Goal: Transaction & Acquisition: Purchase product/service

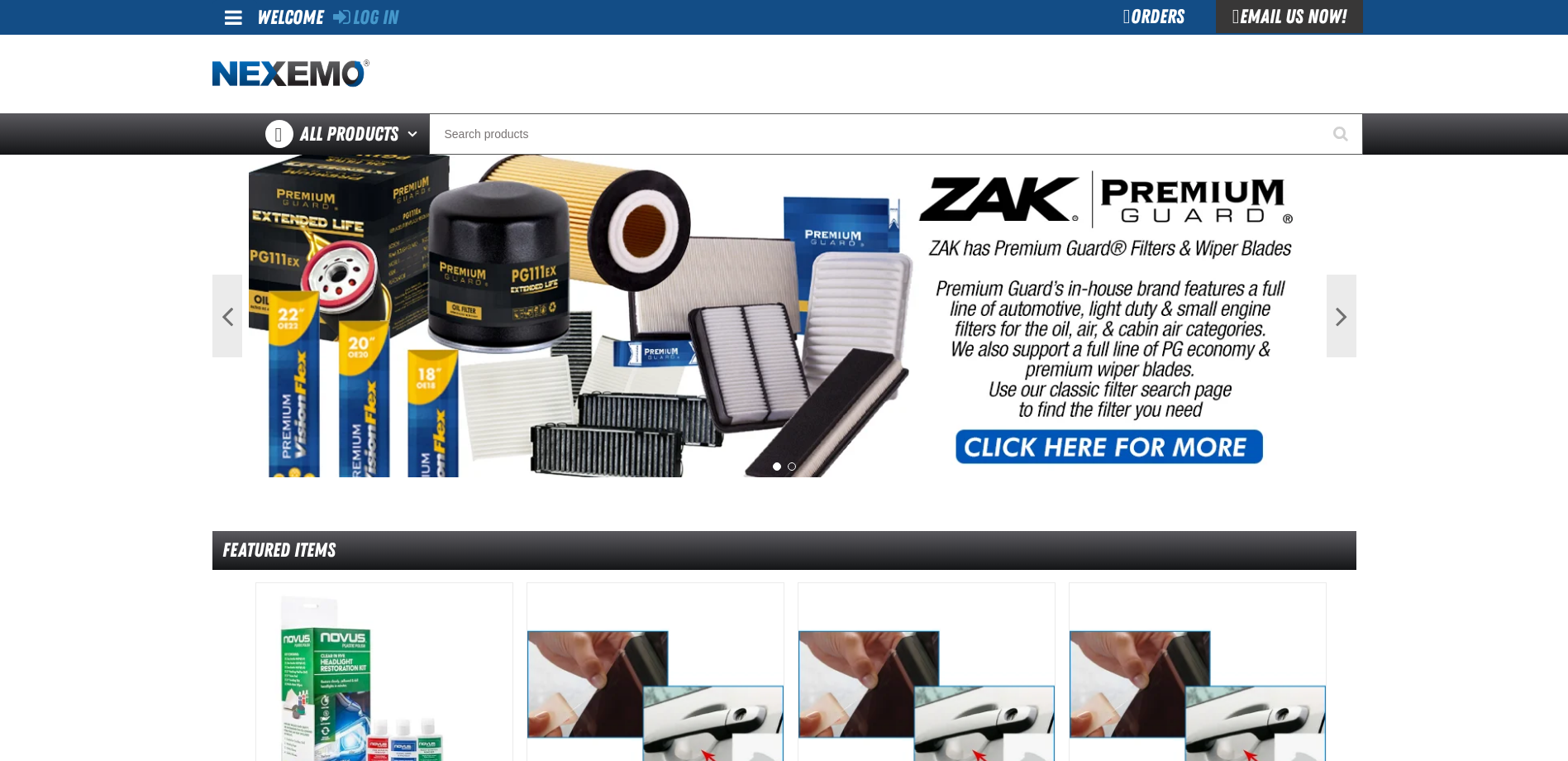
click at [1113, 24] on div "Orders" at bounding box center [1155, 17] width 124 height 33
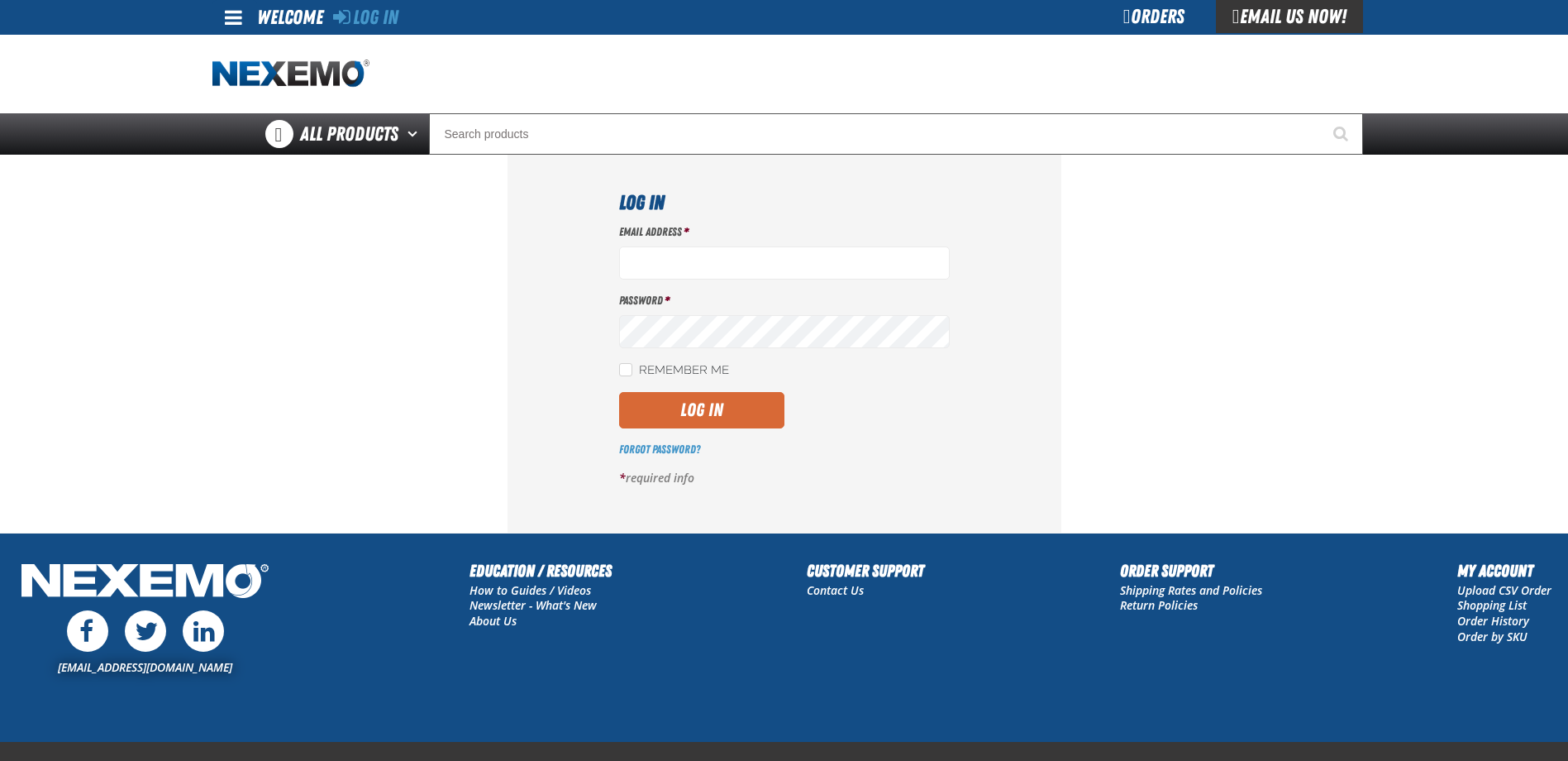
type input "[EMAIL_ADDRESS][DOMAIN_NAME]"
click at [701, 402] on button "Log In" at bounding box center [702, 410] width 165 height 36
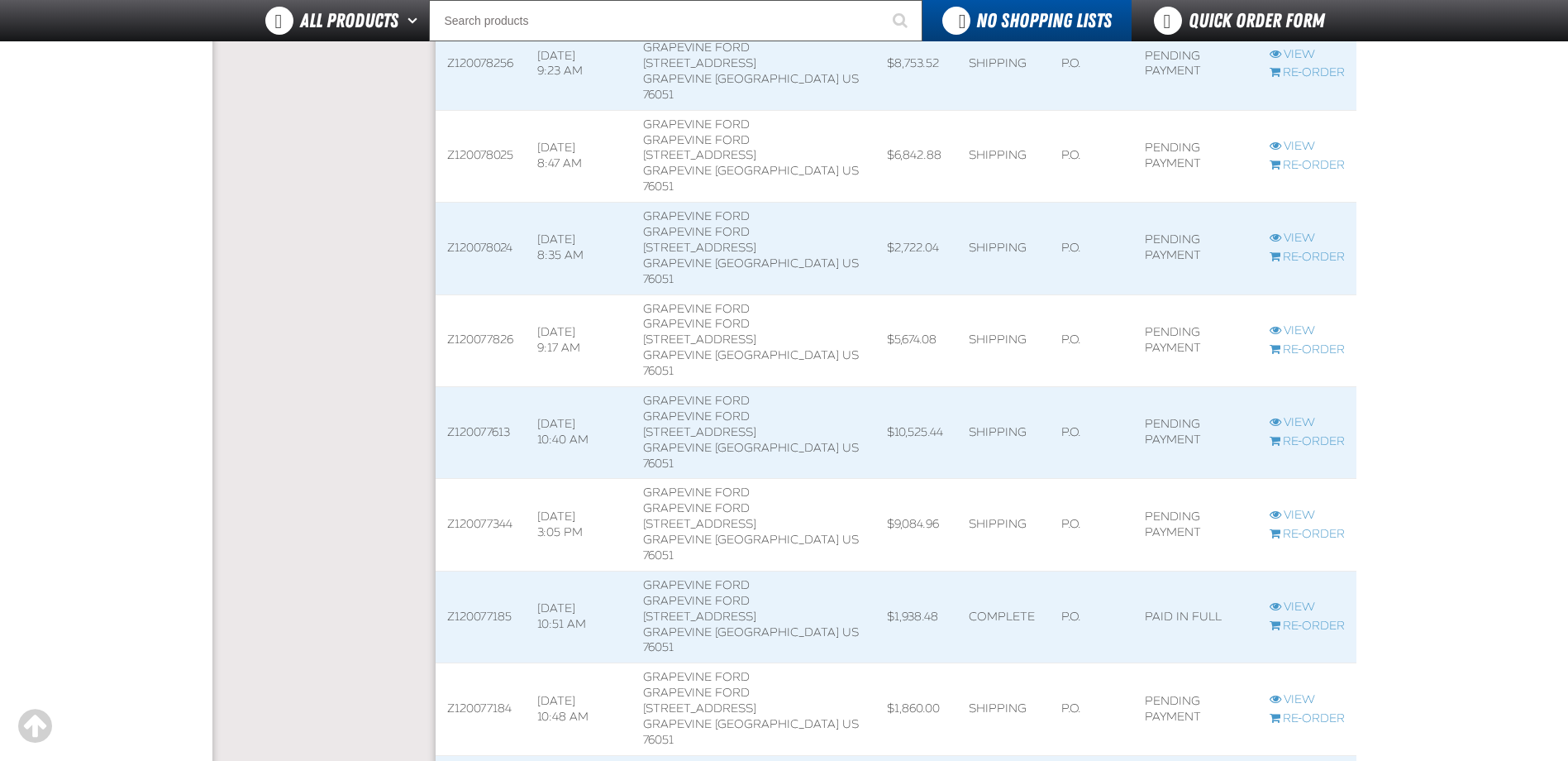
scroll to position [1406, 0]
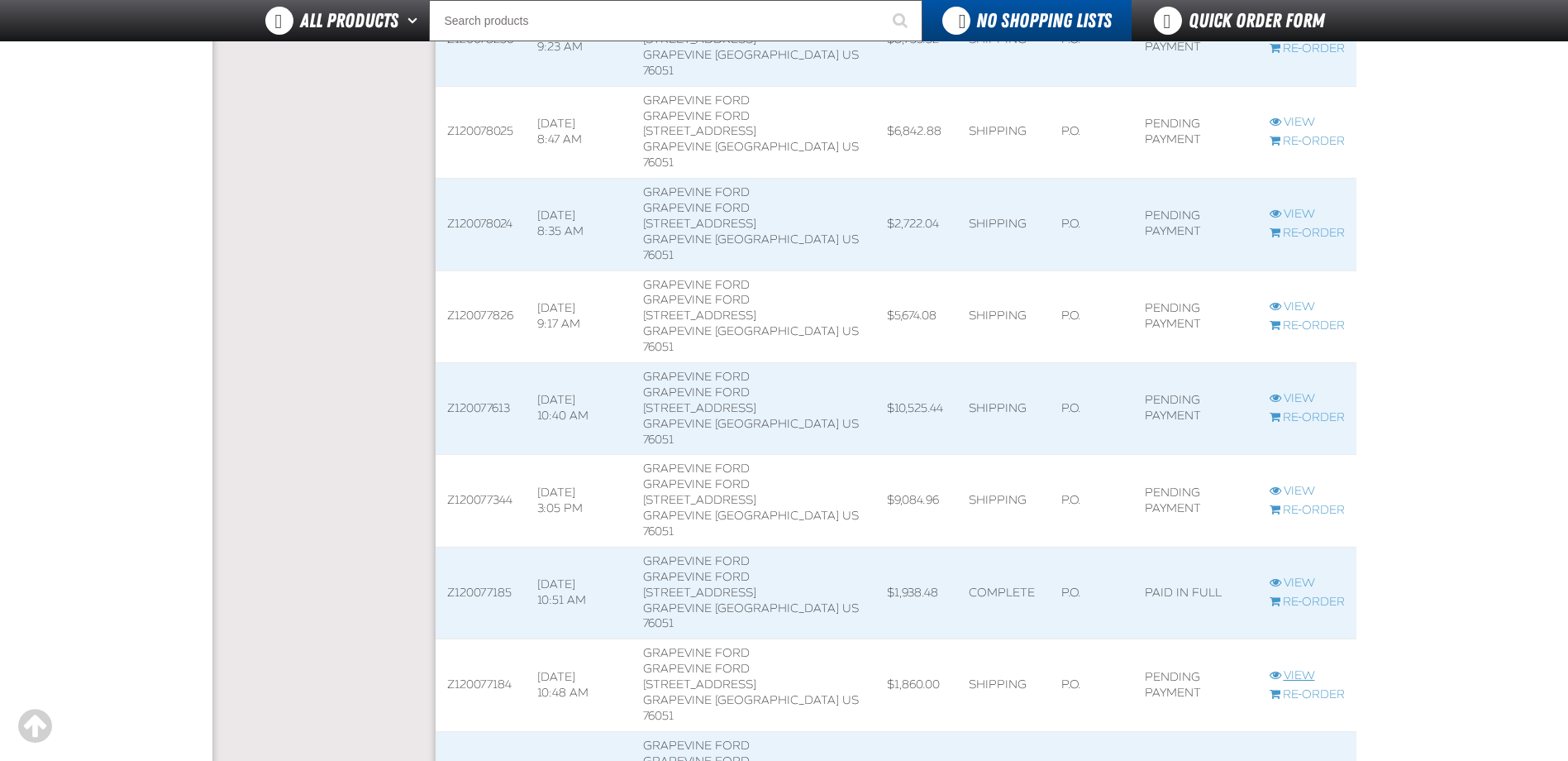
click at [1288, 668] on link "View" at bounding box center [1307, 676] width 75 height 16
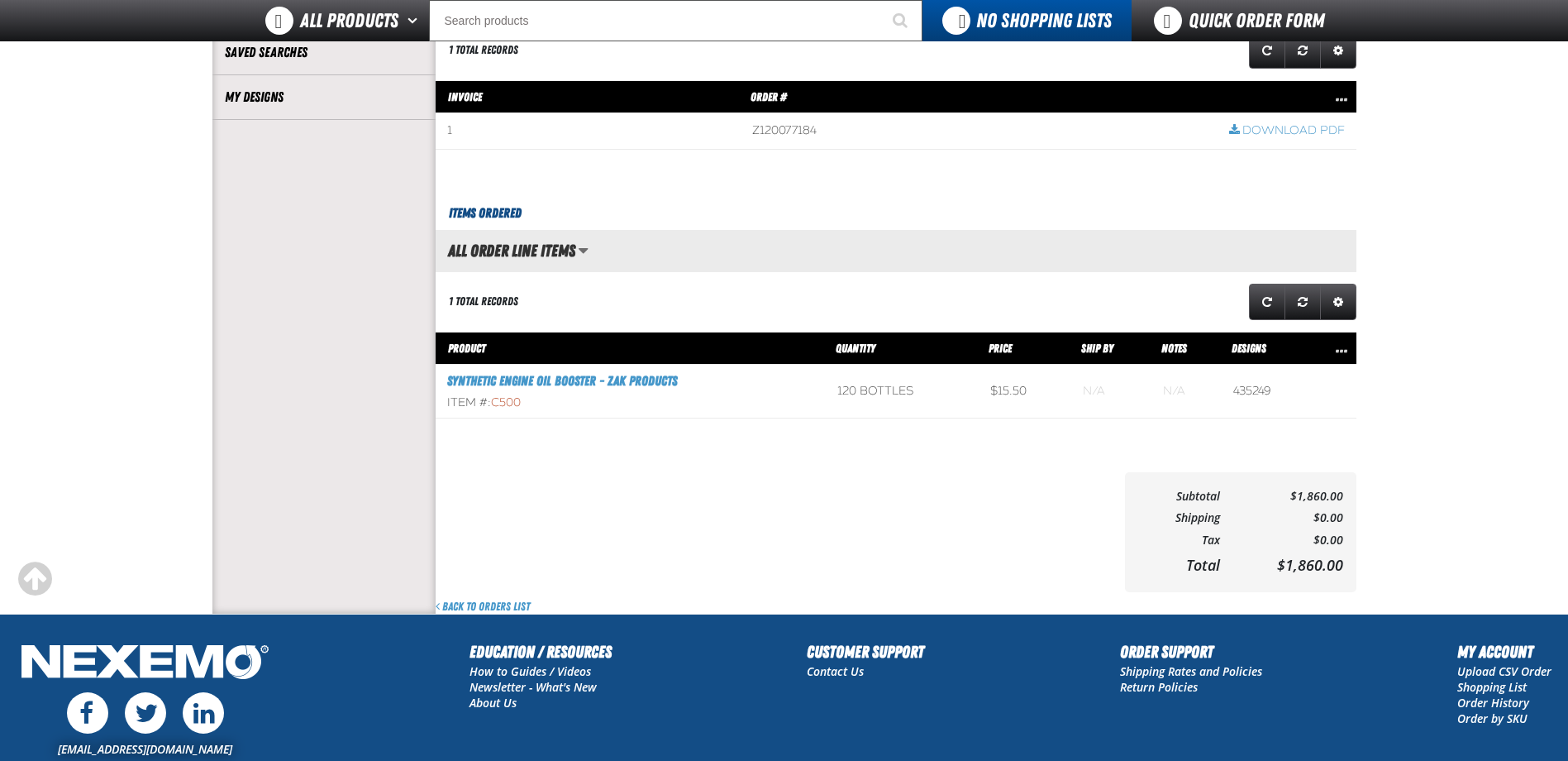
scroll to position [496, 0]
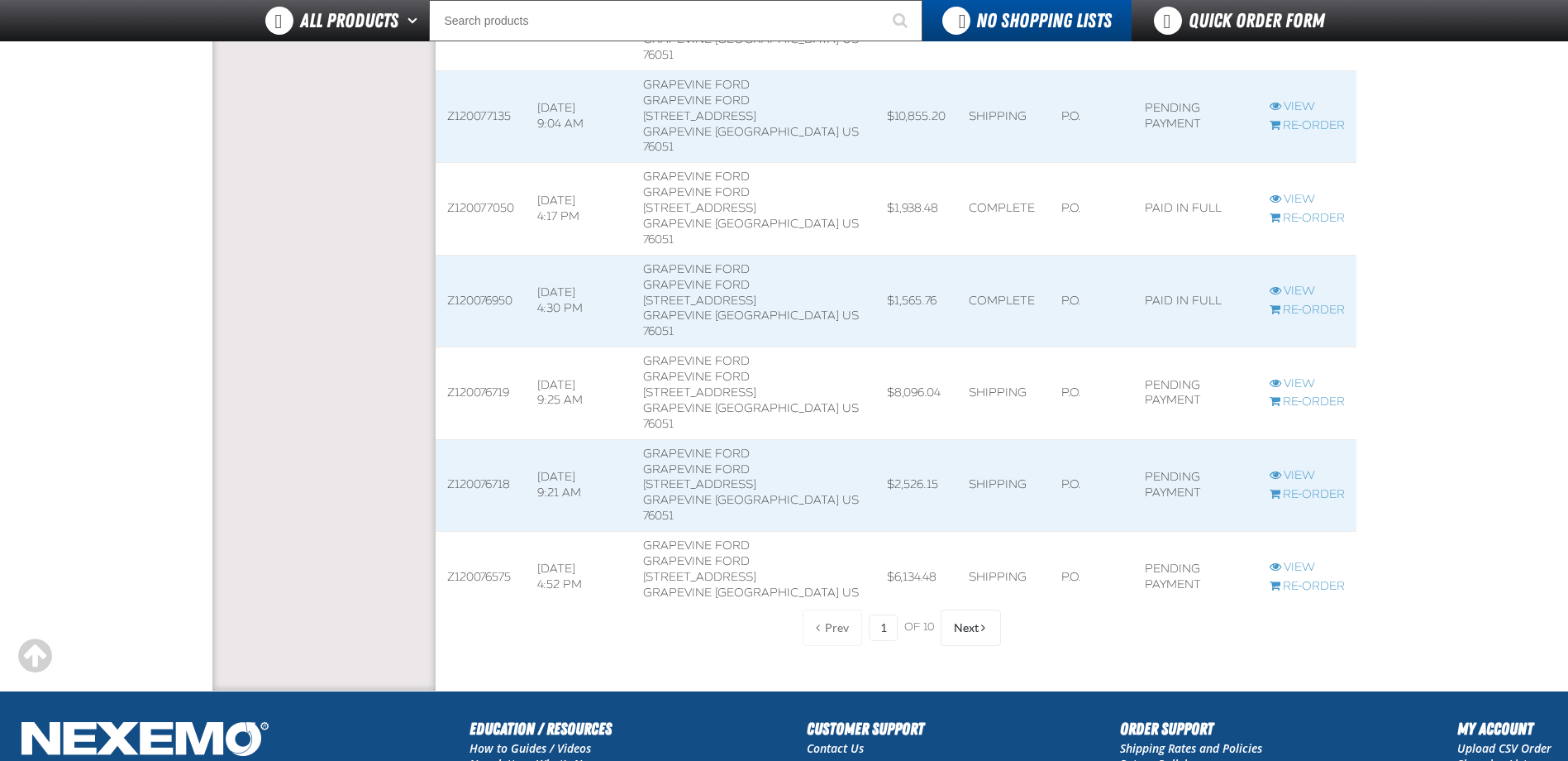
scroll to position [2067, 0]
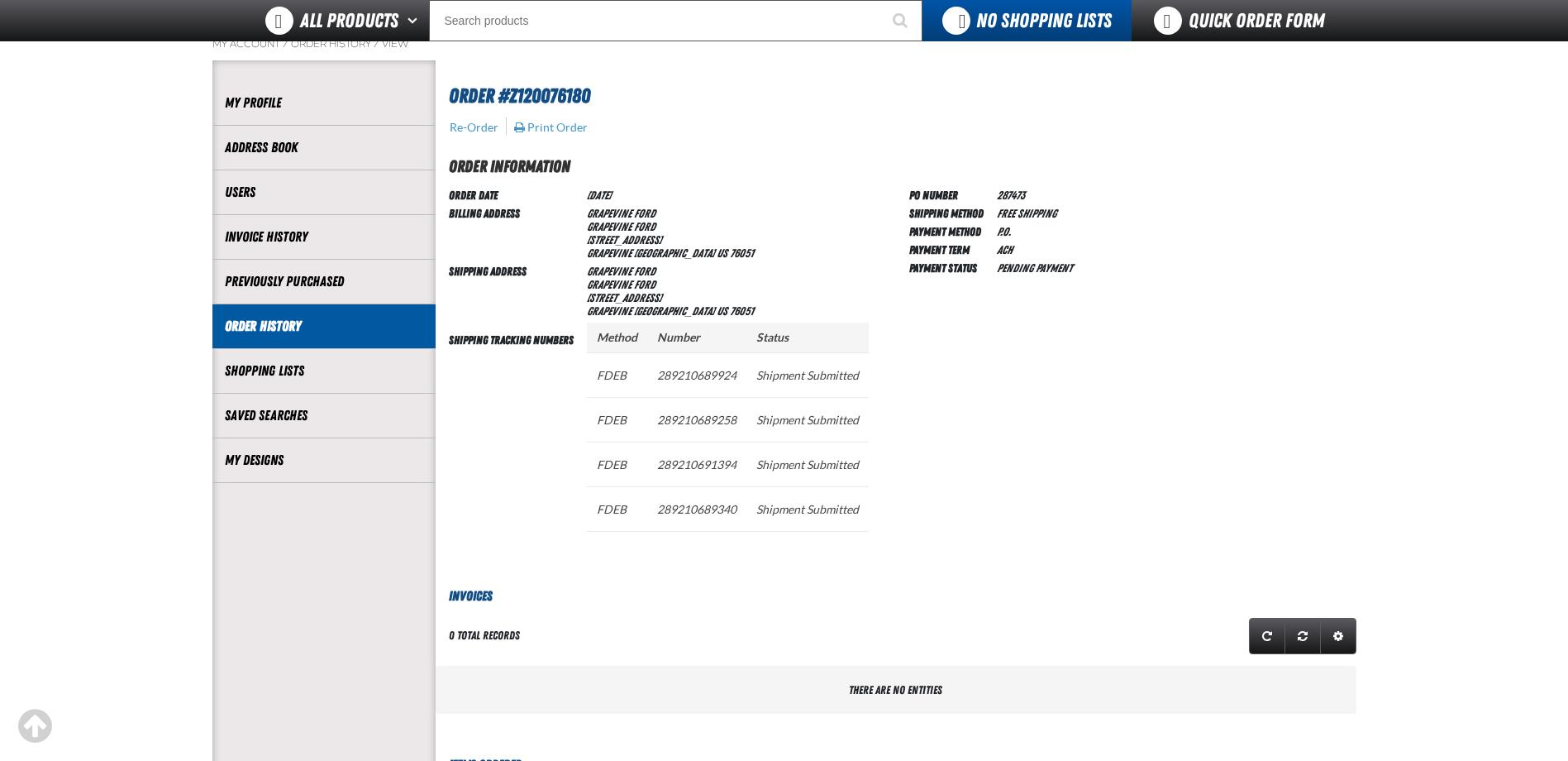
scroll to position [579, 0]
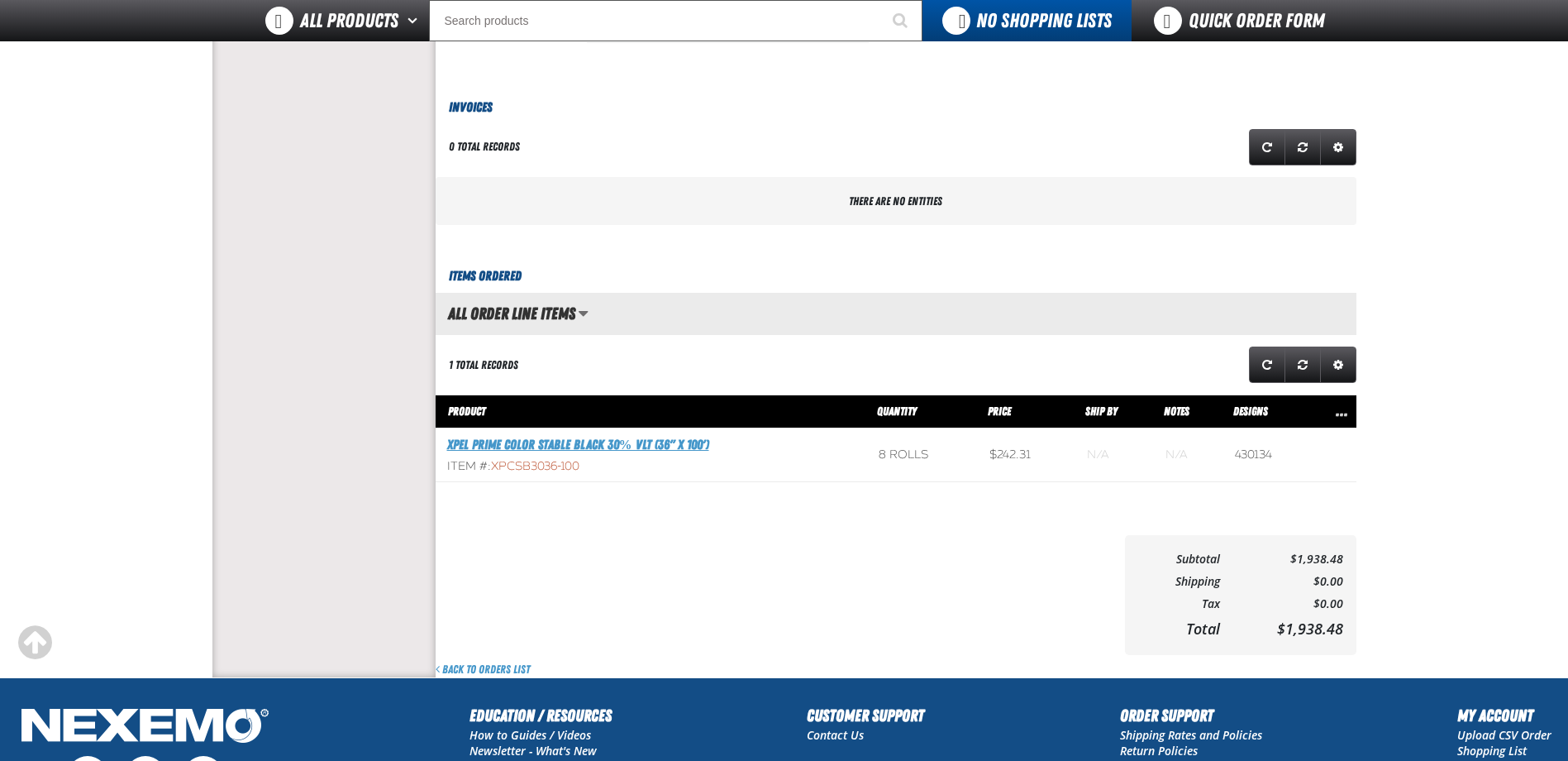
click at [654, 446] on link "XPEL PRIME Color Stable Black 30% VLT (36" x 100')" at bounding box center [579, 444] width 262 height 16
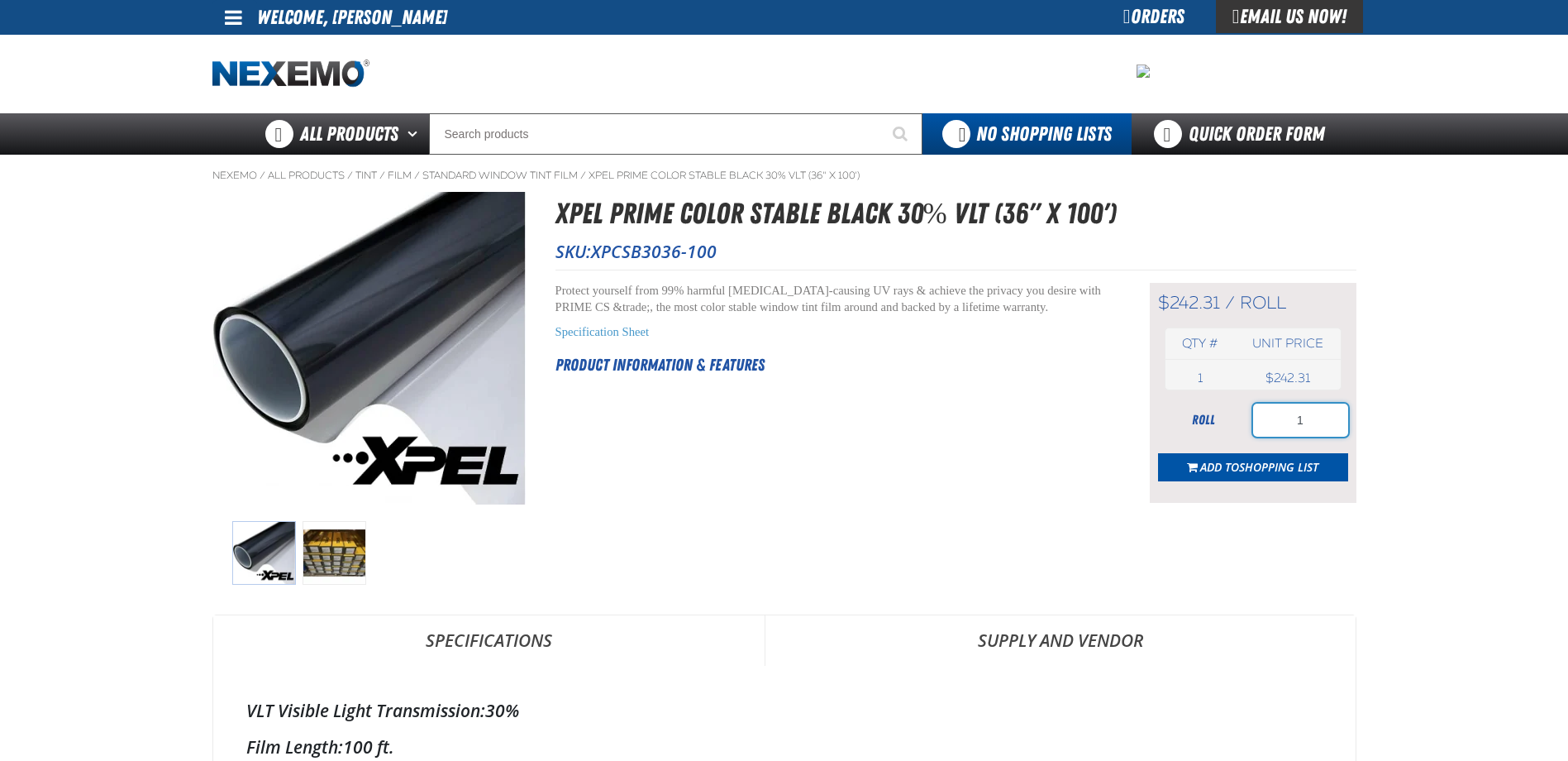
drag, startPoint x: 1290, startPoint y: 427, endPoint x: 1381, endPoint y: 427, distance: 91.0
click at [1381, 427] on main "Nexemo / All Products / Tint / Film" at bounding box center [784, 757] width 1568 height 1206
type input "8"
click at [1252, 466] on span "Shopping List" at bounding box center [1278, 466] width 79 height 16
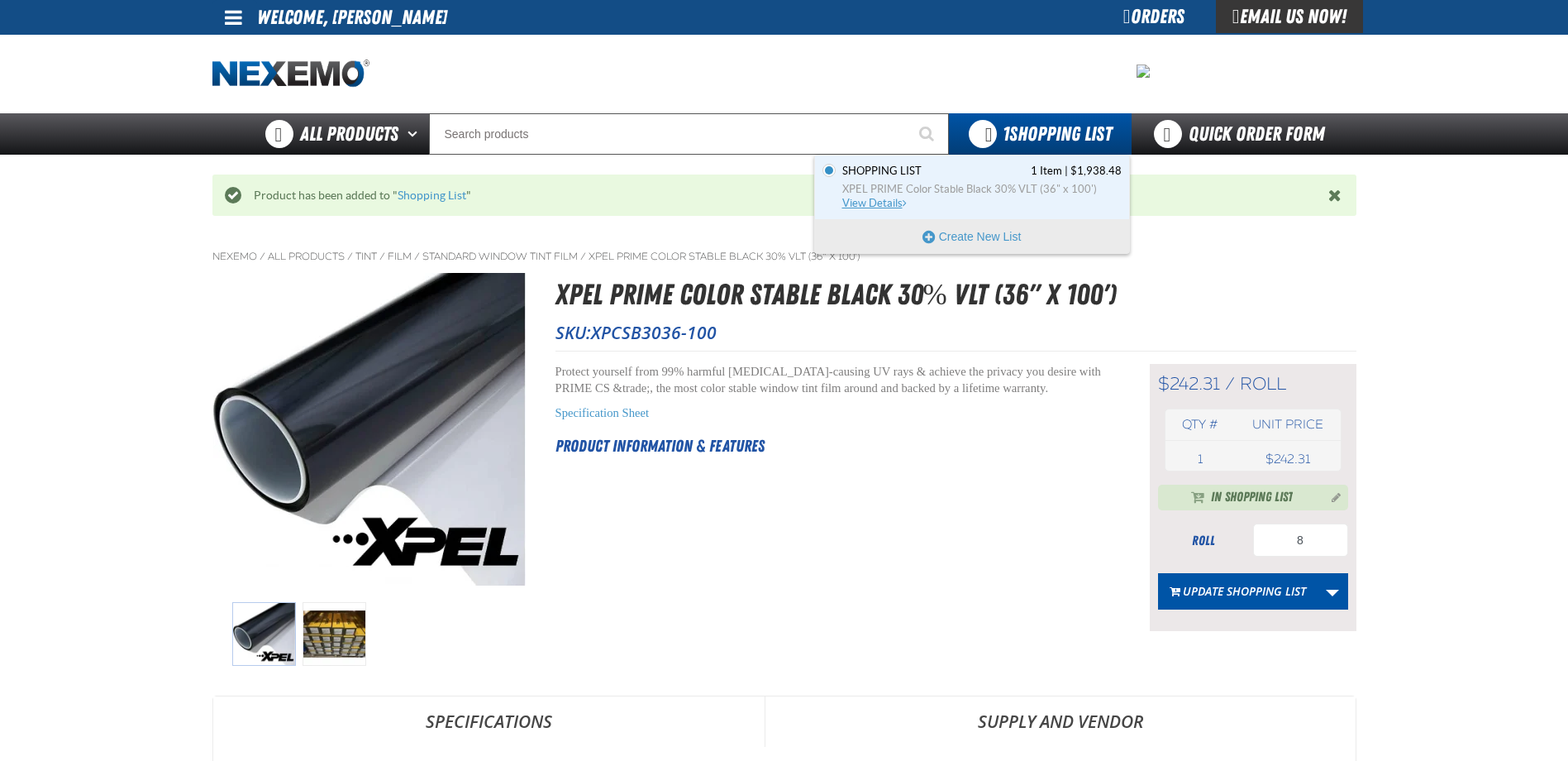
click at [957, 186] on span "XPEL PRIME Color Stable Black 30% VLT (36" x 100')" at bounding box center [982, 190] width 280 height 15
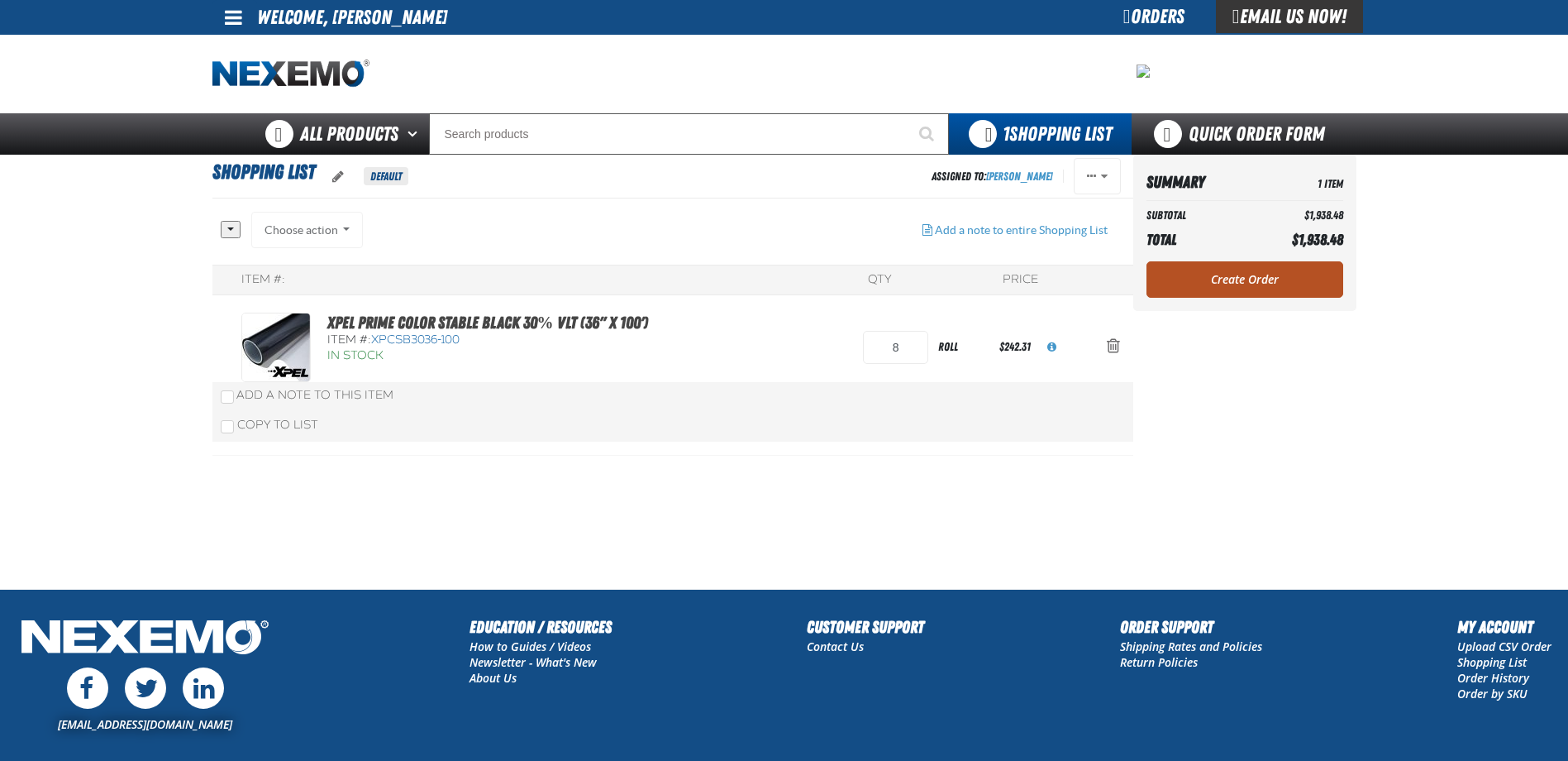
click at [1237, 292] on link "Create Order" at bounding box center [1245, 279] width 197 height 36
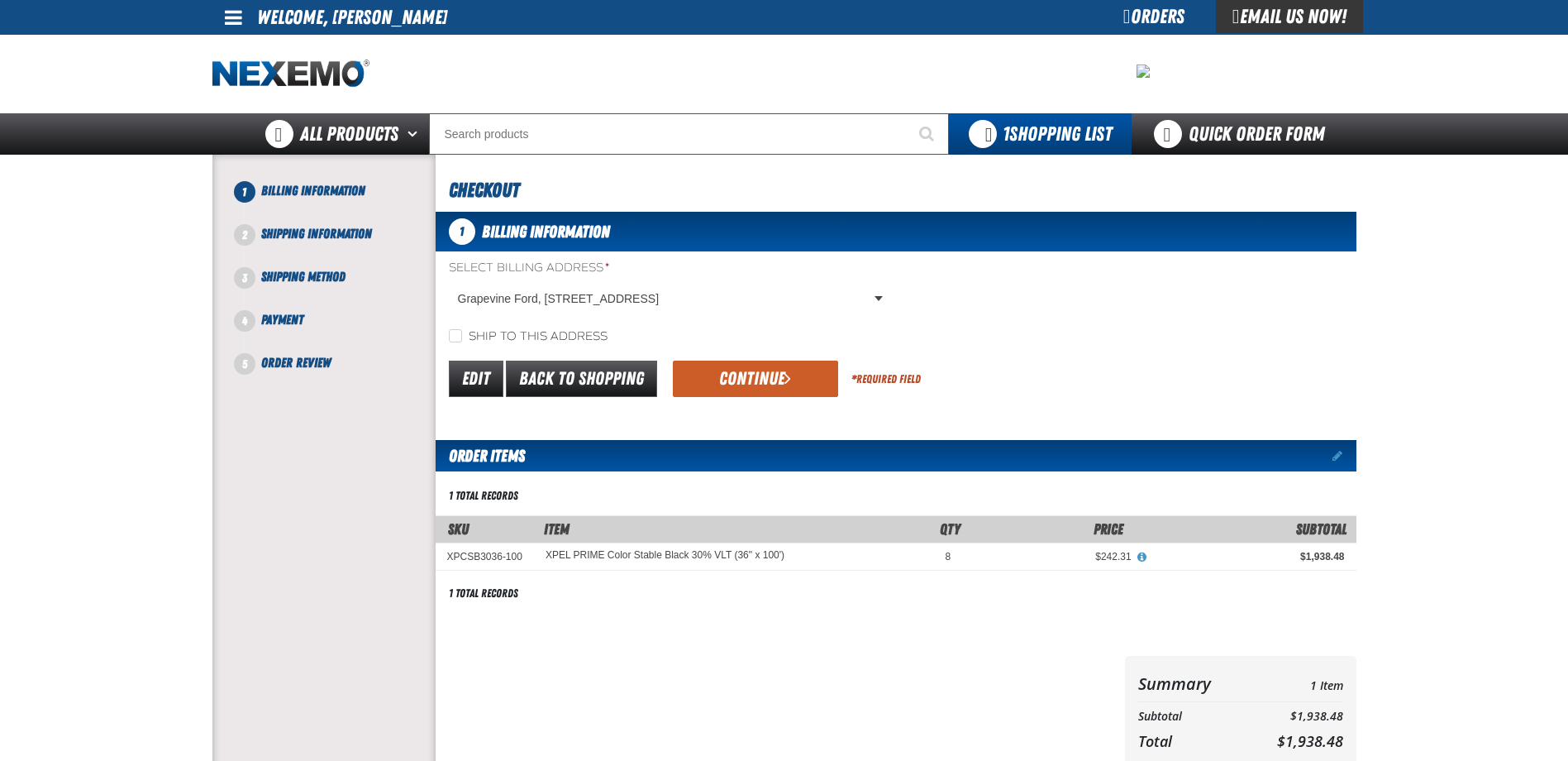
click at [770, 373] on button "Continue" at bounding box center [755, 378] width 165 height 36
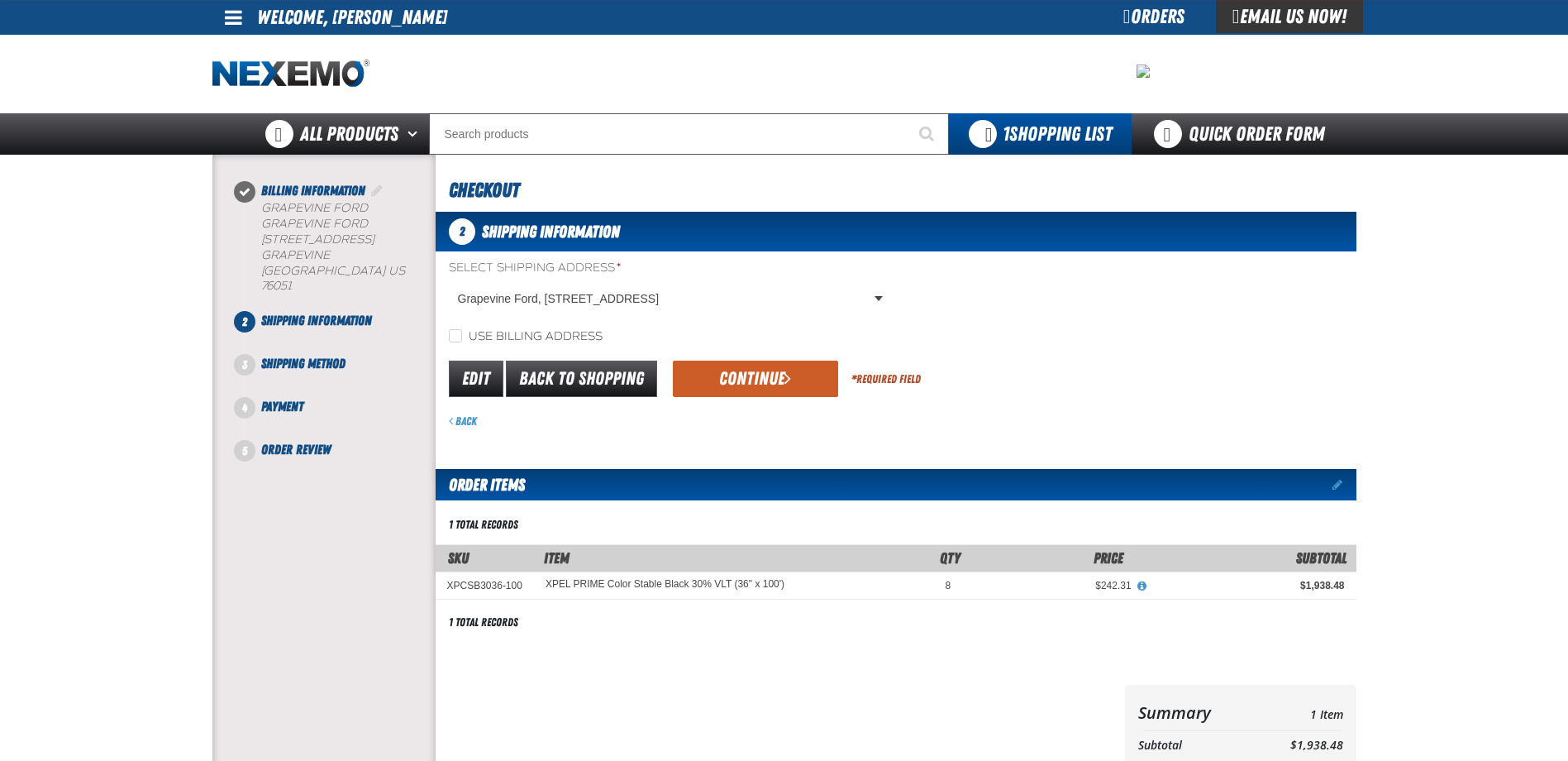
click at [770, 373] on button "Continue" at bounding box center [755, 378] width 165 height 36
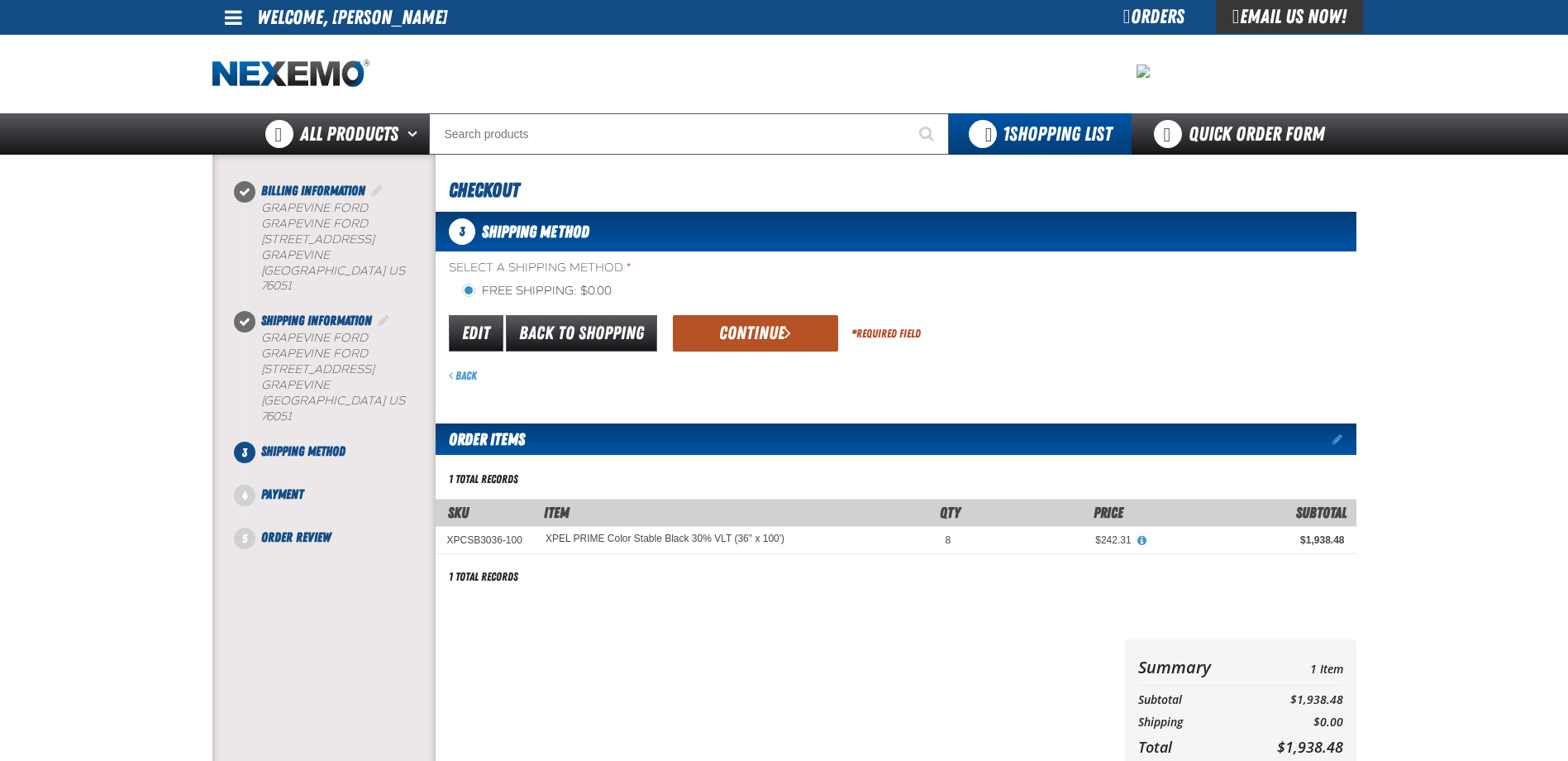
click at [771, 323] on button "Continue" at bounding box center [755, 333] width 165 height 36
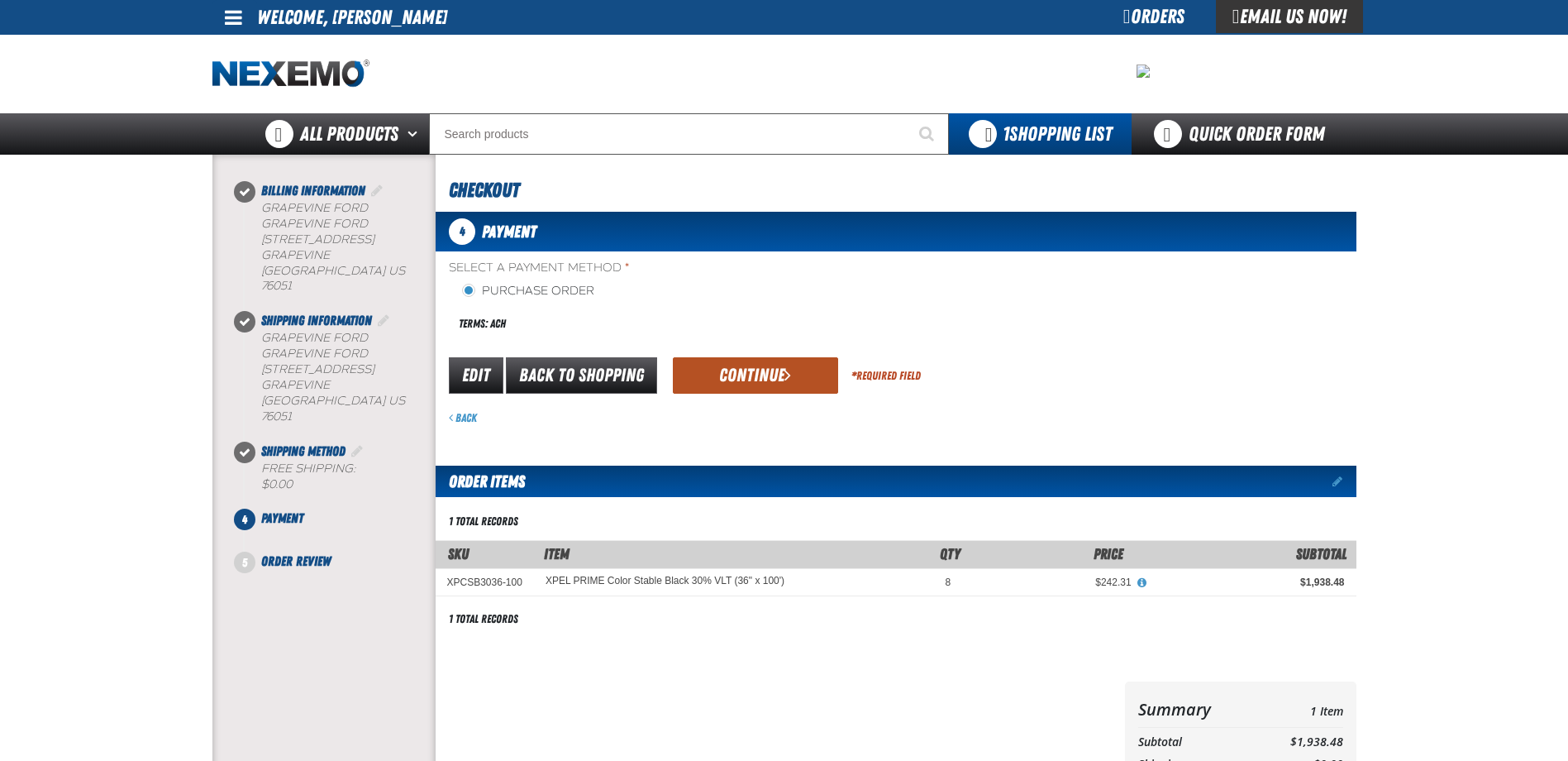
click at [771, 374] on button "Continue" at bounding box center [755, 375] width 165 height 36
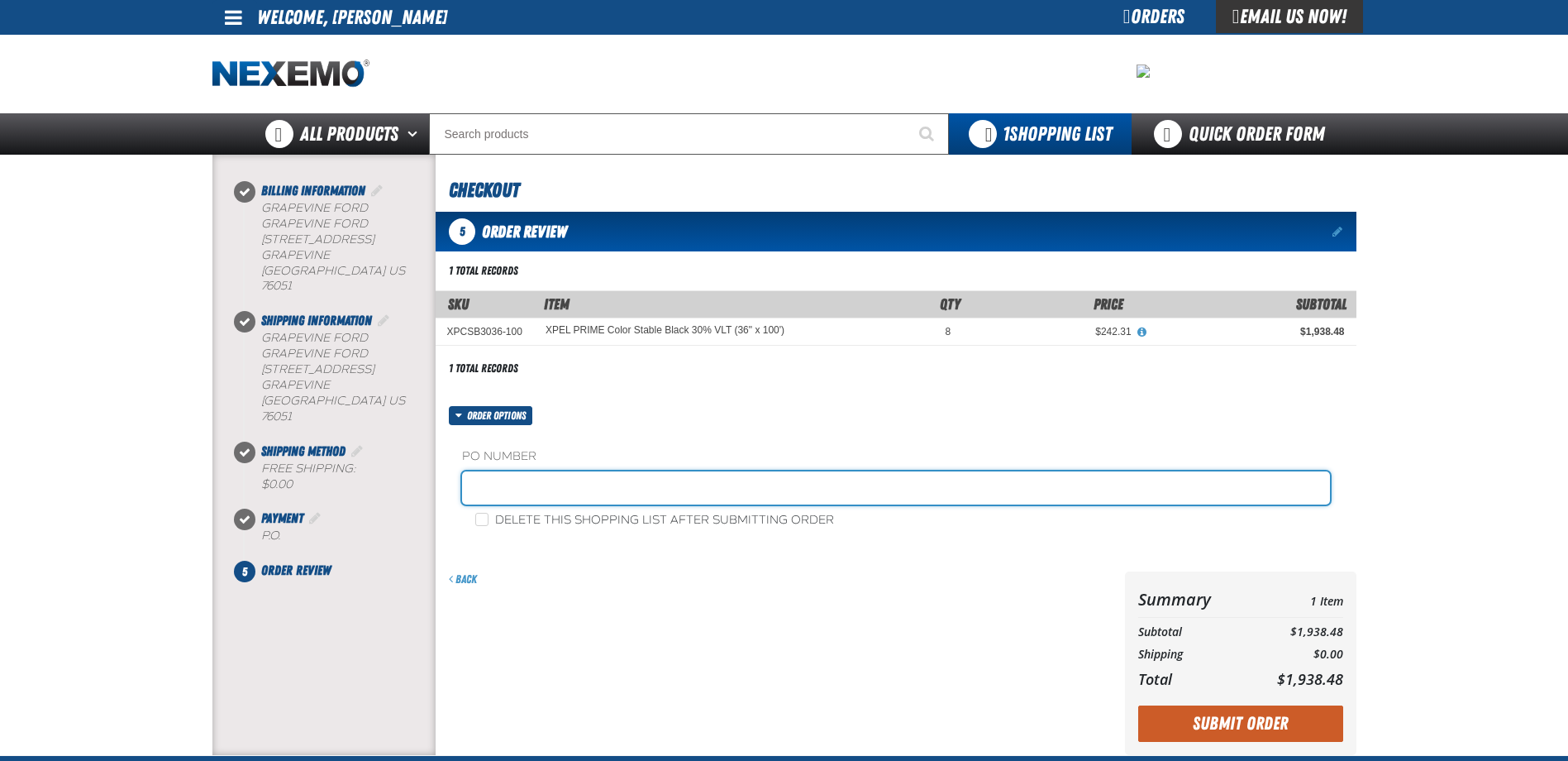
click at [558, 485] on input "text" at bounding box center [896, 488] width 869 height 33
click at [530, 498] on input "text" at bounding box center [896, 488] width 869 height 33
type input "291020"
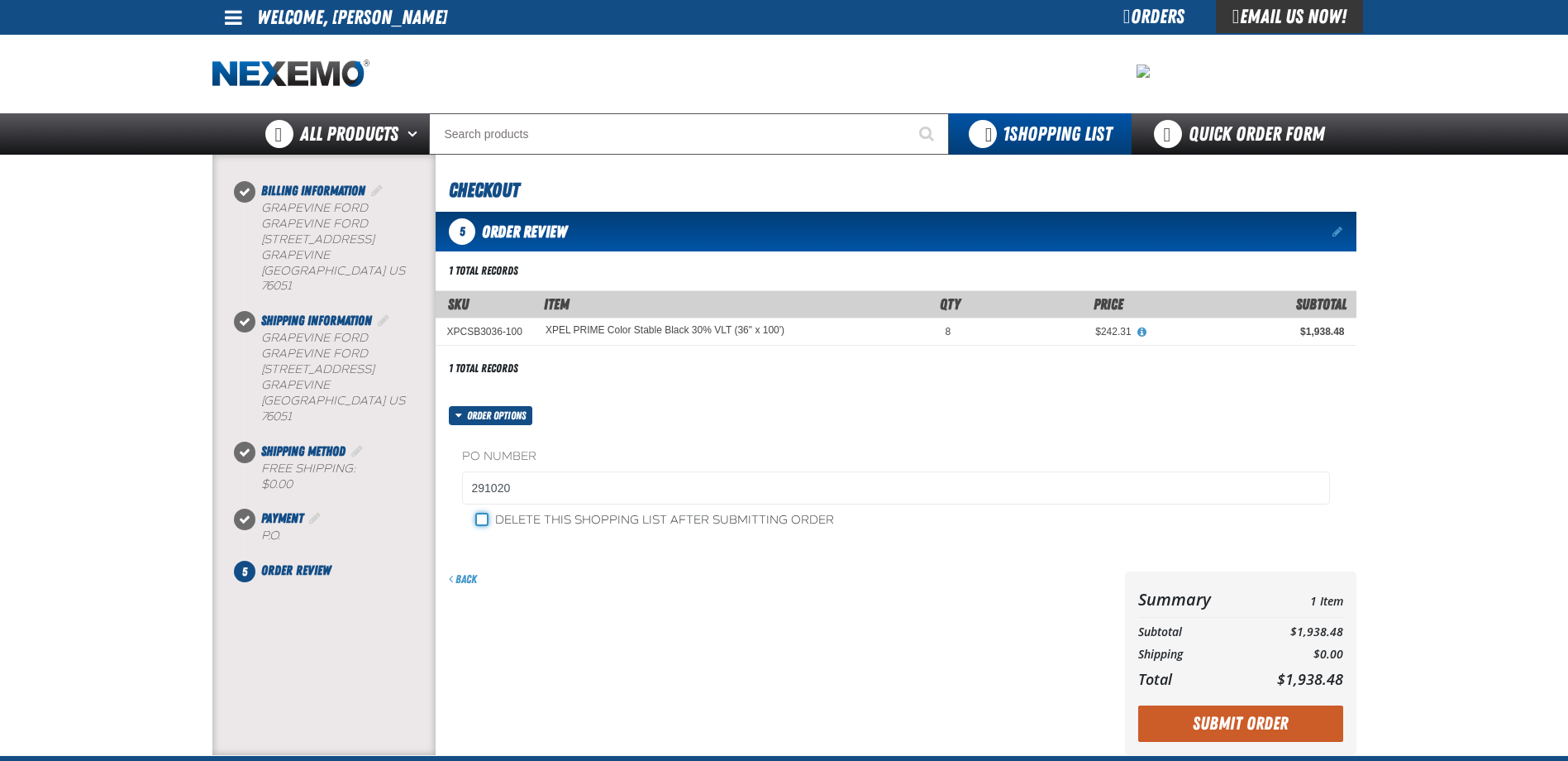
click at [479, 523] on input "Delete this shopping list after submitting order" at bounding box center [482, 519] width 13 height 13
checkbox input "true"
click at [1224, 724] on button "Submit Order" at bounding box center [1241, 723] width 205 height 36
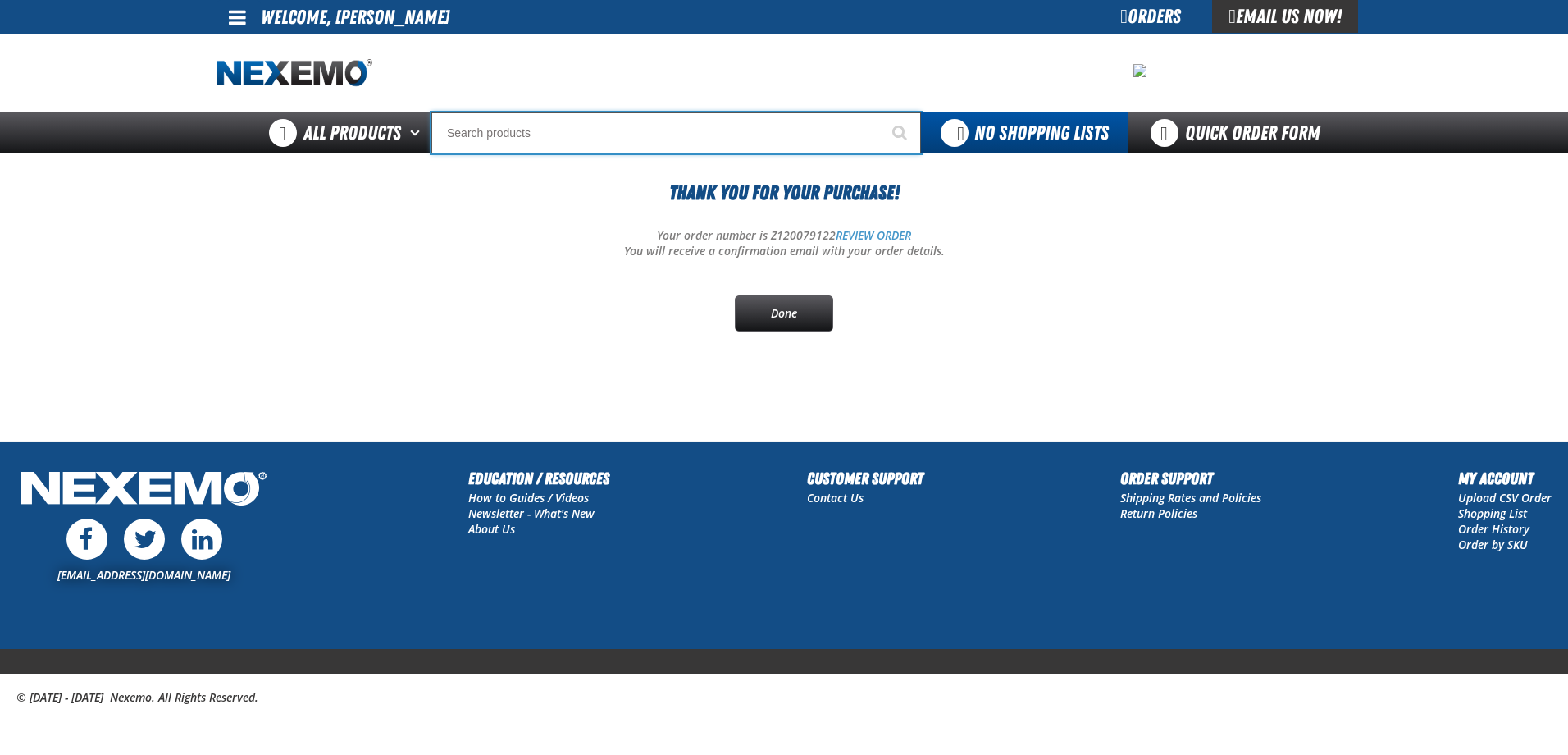
click at [473, 136] on input "Search" at bounding box center [675, 133] width 489 height 41
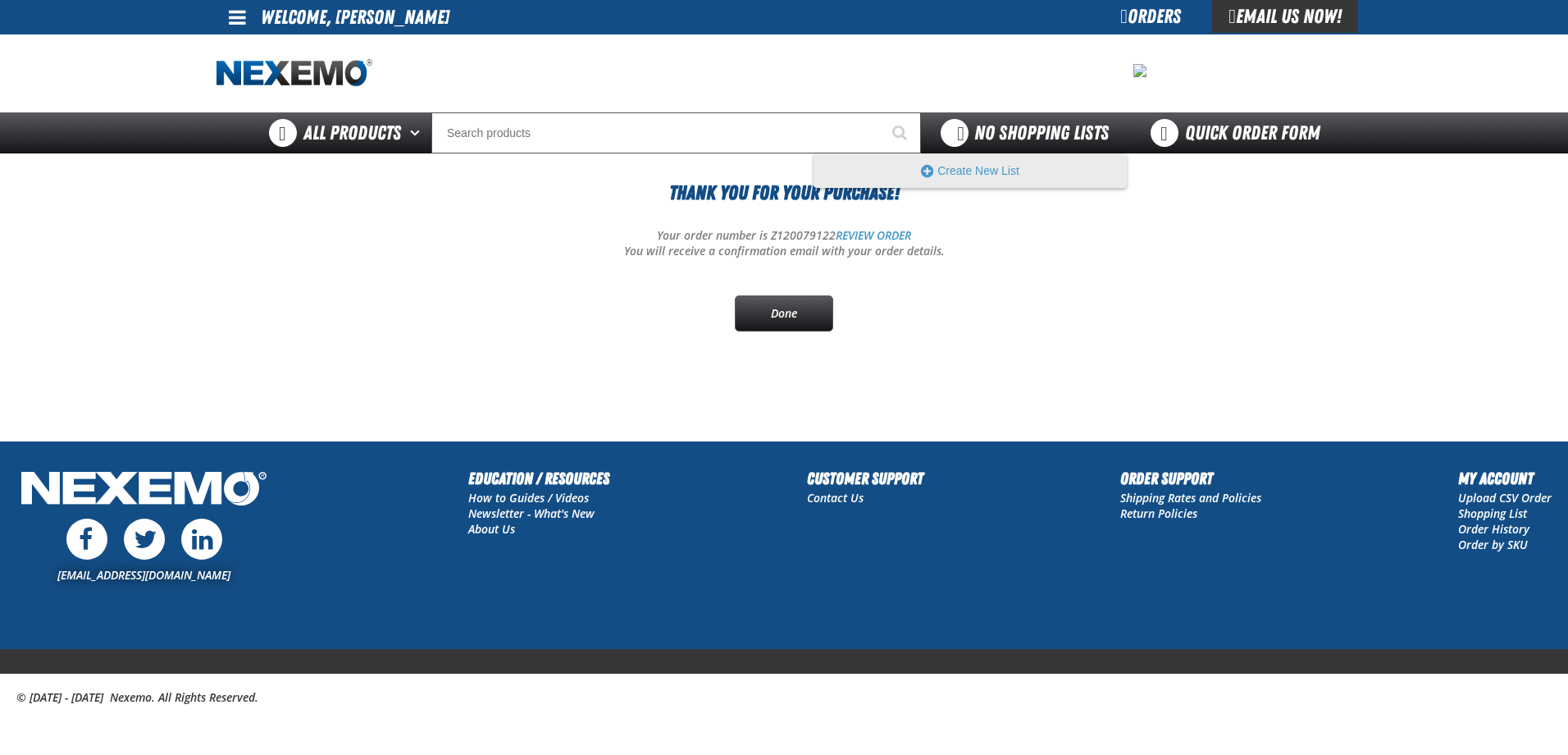
click at [1017, 134] on span "No Shopping Lists" at bounding box center [1041, 133] width 135 height 23
click at [1121, 16] on div "Orders" at bounding box center [1151, 17] width 123 height 33
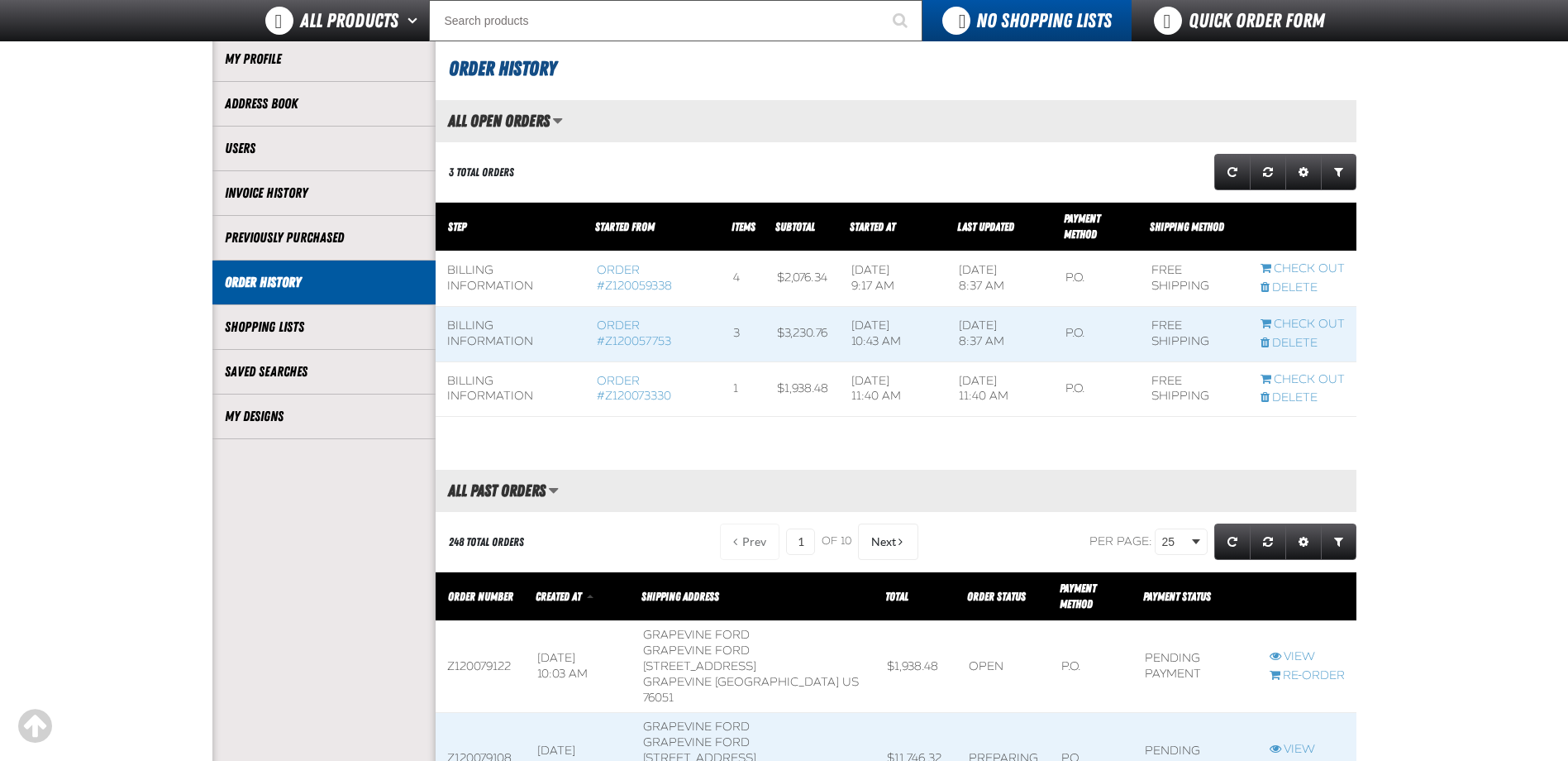
scroll to position [165, 0]
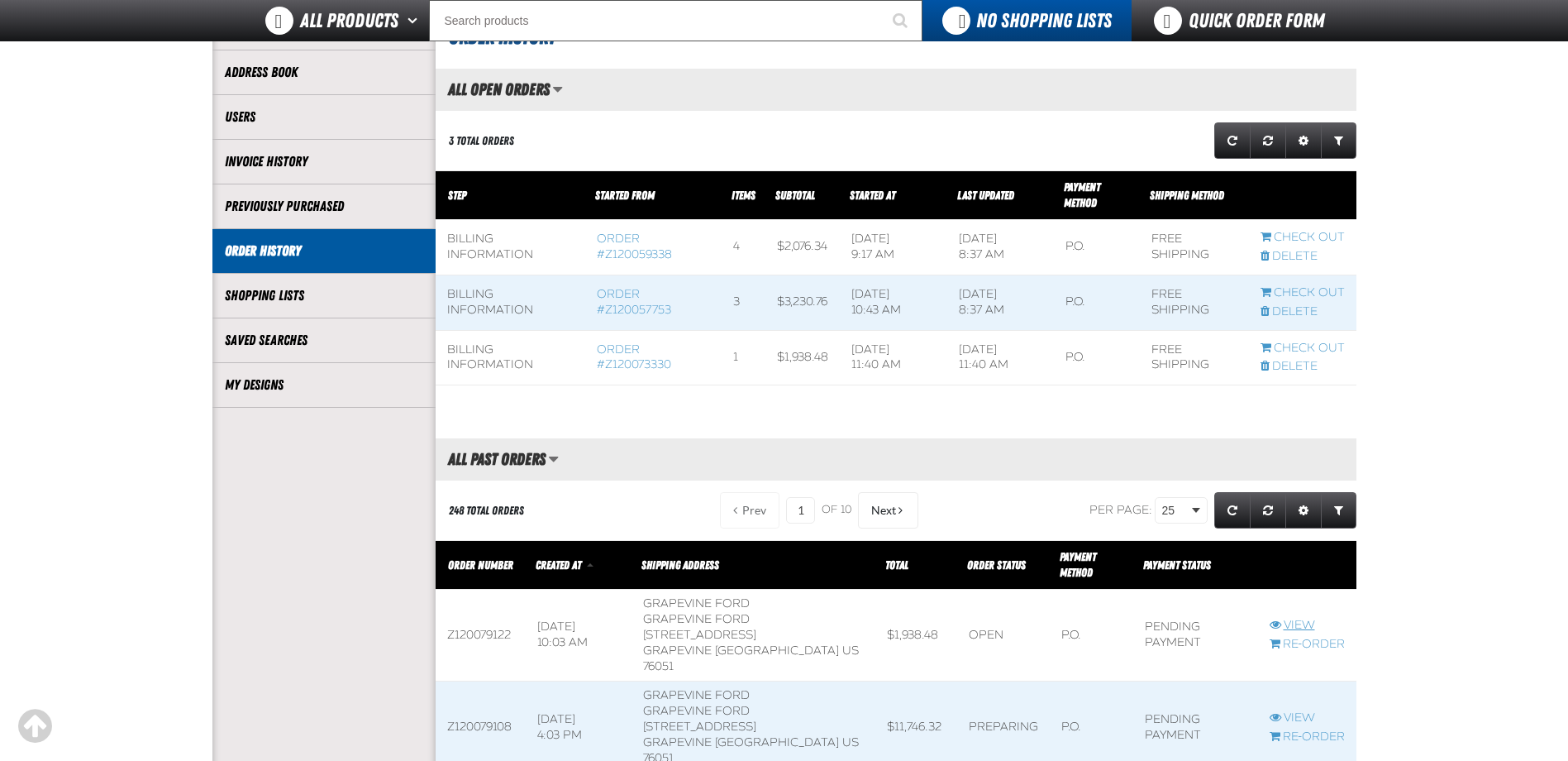
click at [1325, 618] on link "View" at bounding box center [1307, 625] width 75 height 16
click at [1303, 618] on link "View" at bounding box center [1307, 625] width 75 height 16
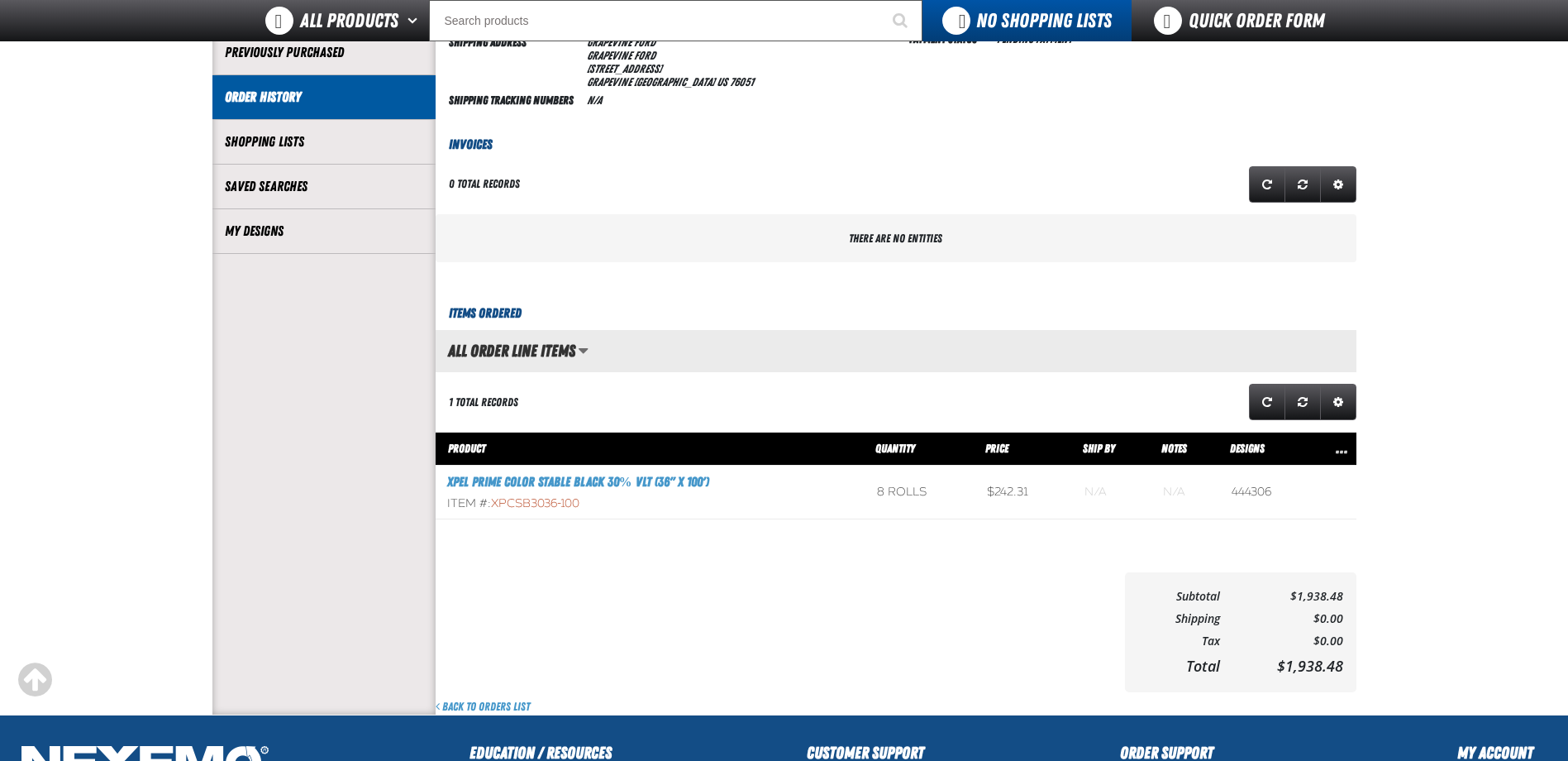
scroll to position [579, 0]
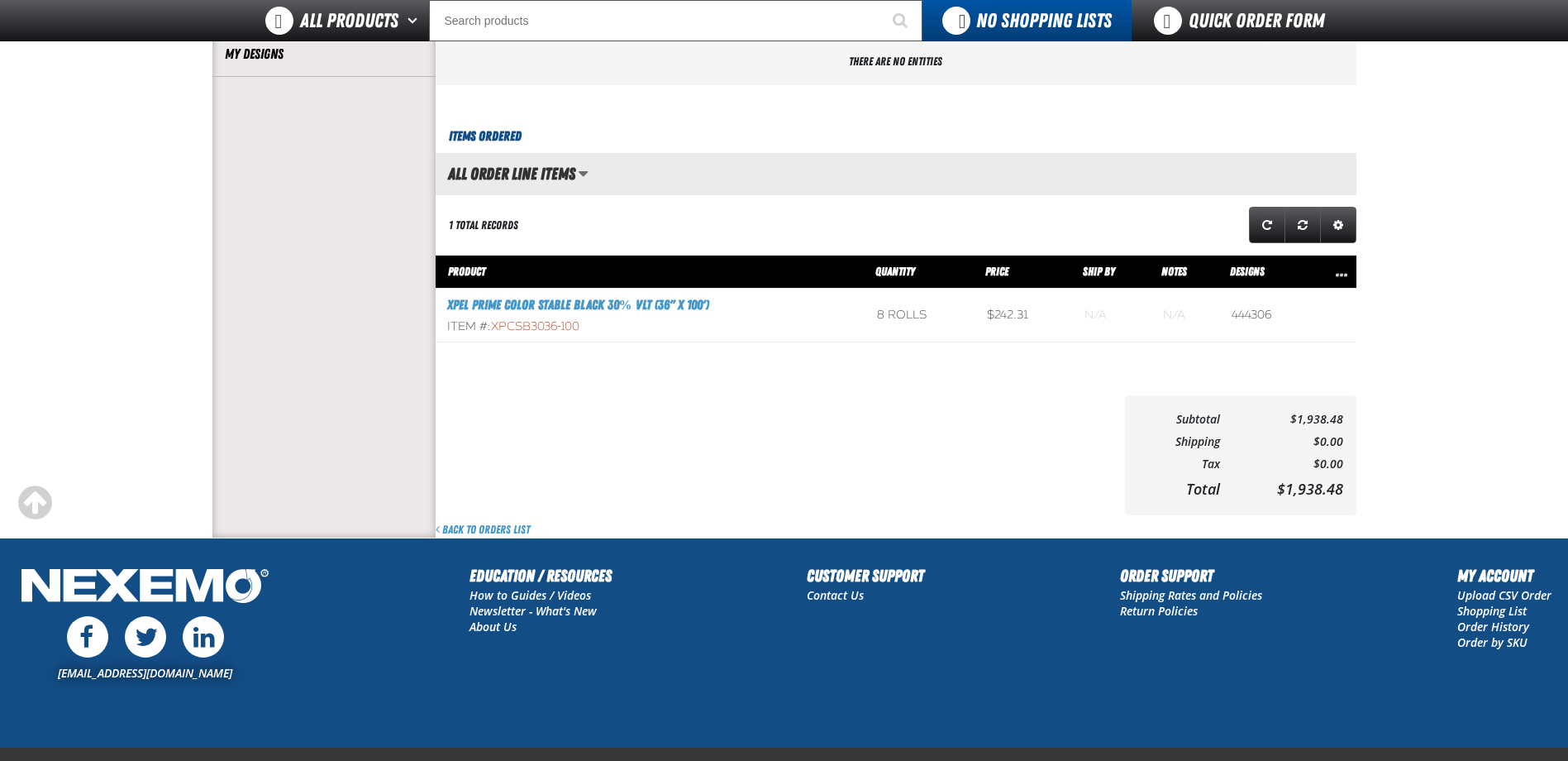
drag, startPoint x: 670, startPoint y: 402, endPoint x: 678, endPoint y: 382, distance: 21.5
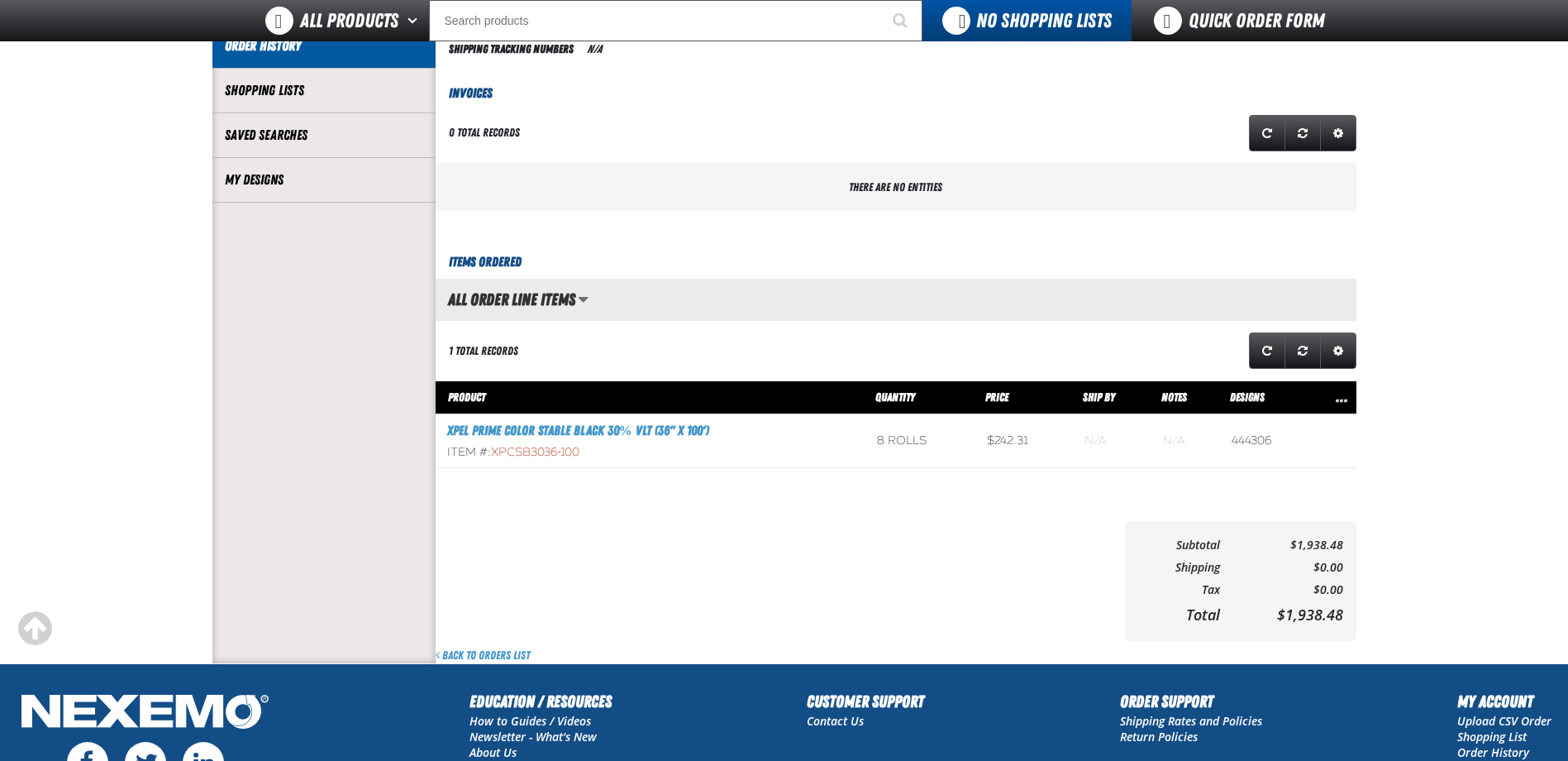
scroll to position [373, 0]
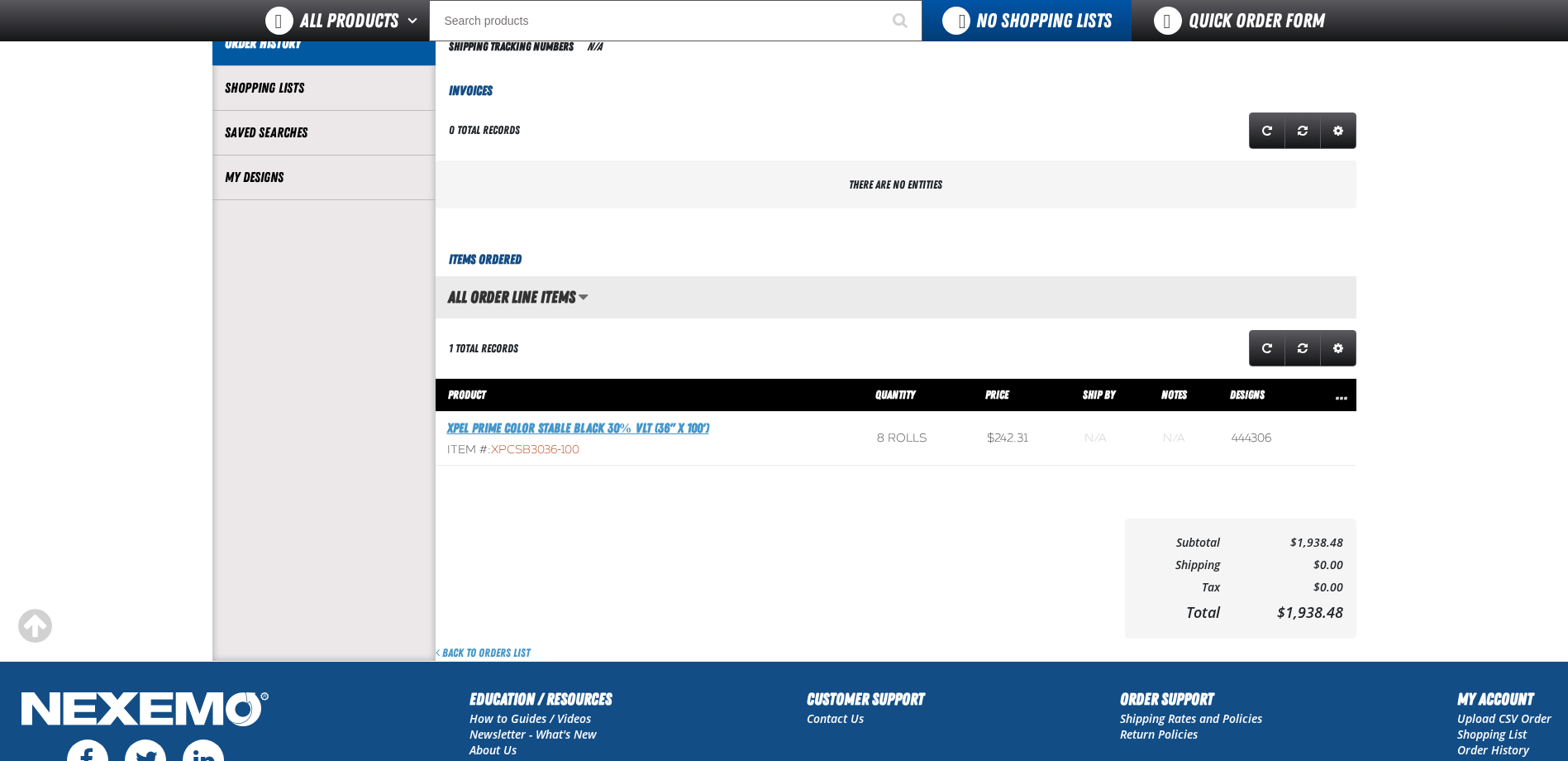
click at [603, 425] on link "XPEL PRIME Color Stable Black 30% VLT (36" x 100')" at bounding box center [579, 427] width 262 height 16
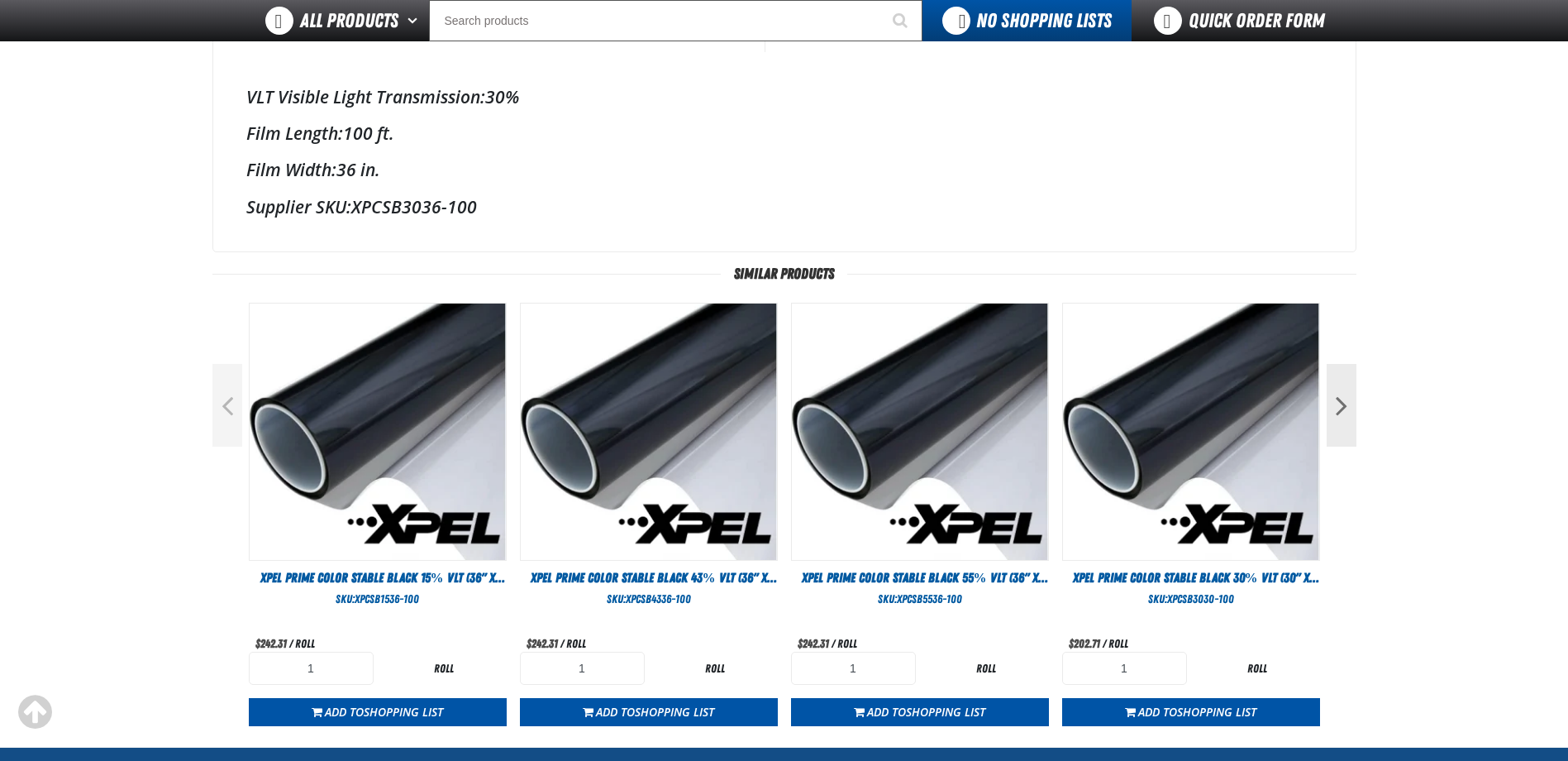
scroll to position [579, 0]
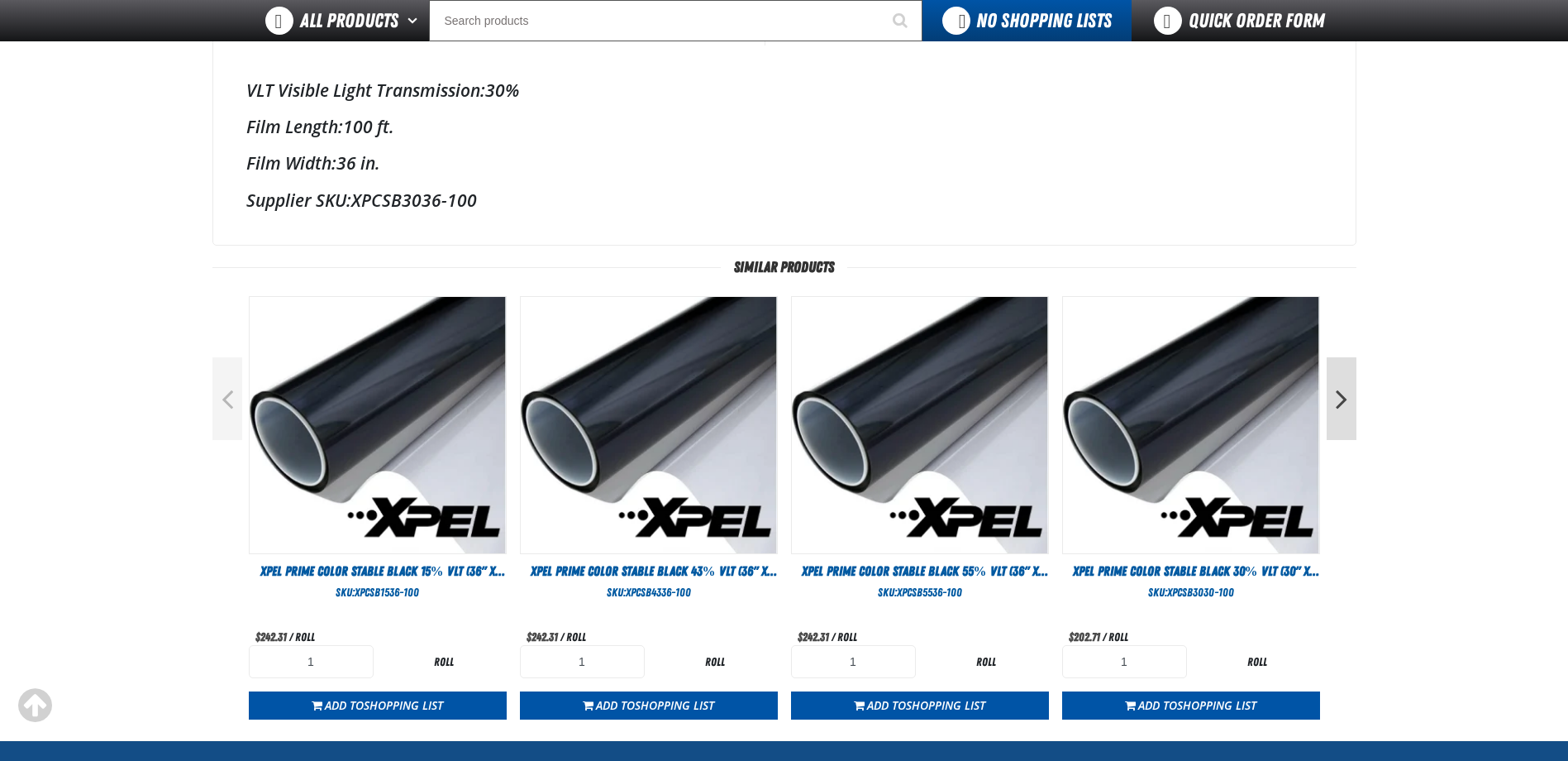
click at [1335, 415] on button "Next" at bounding box center [1342, 399] width 30 height 83
click at [1338, 416] on button "Next" at bounding box center [1342, 399] width 30 height 83
click at [1253, 574] on span "XPEL PRIME Color Stable Black 05% VLT (36" x 100')" at bounding box center [1196, 580] width 246 height 33
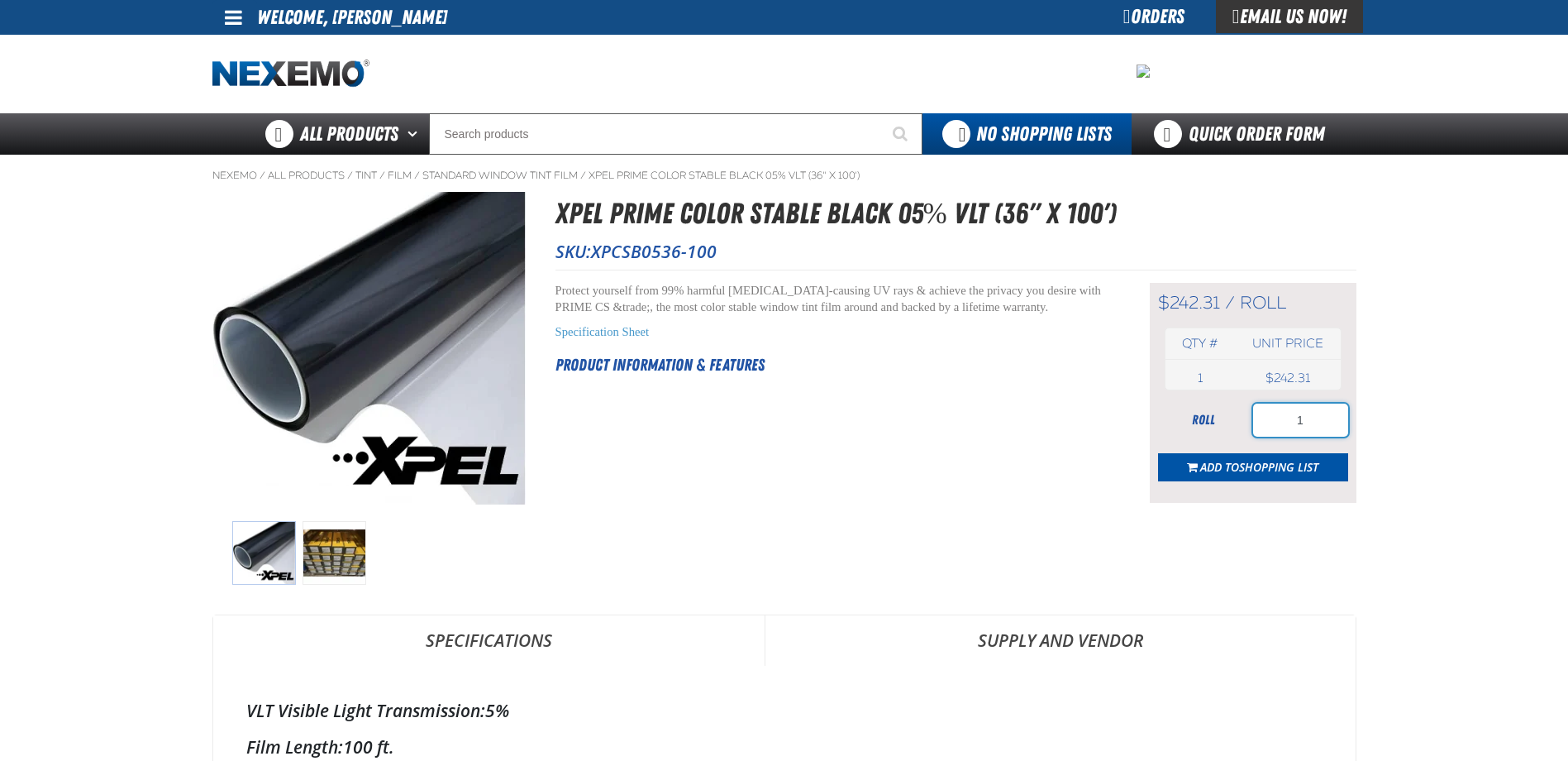
drag, startPoint x: 1287, startPoint y: 407, endPoint x: 1383, endPoint y: 425, distance: 97.7
click at [1383, 425] on main "Nexemo / All Products / Tint / Film" at bounding box center [784, 757] width 1568 height 1206
type input "2"
click at [1244, 463] on span "Shopping List" at bounding box center [1278, 466] width 79 height 16
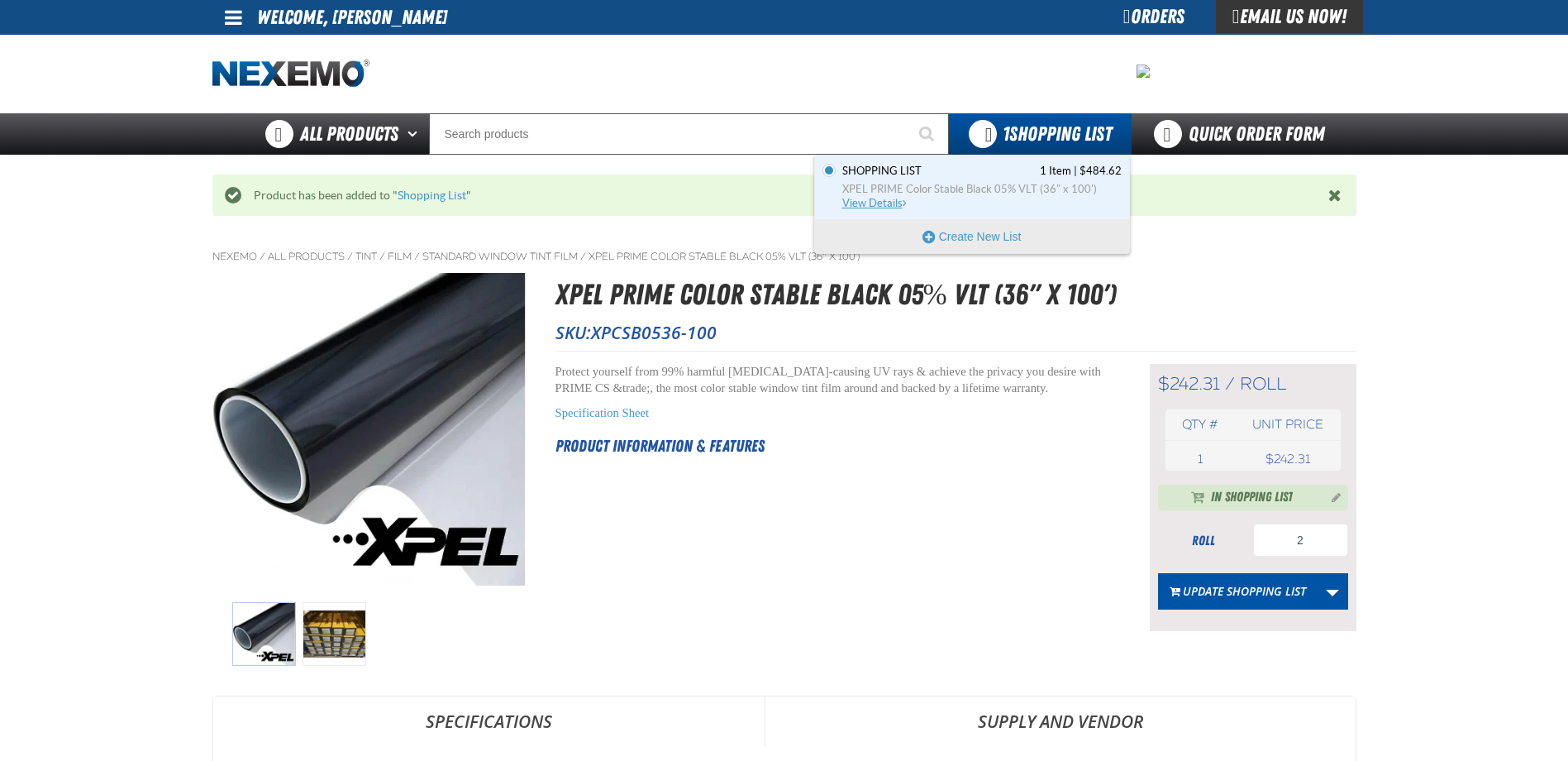
click at [1000, 169] on span "Shopping List 1 Item | $484.62" at bounding box center [982, 171] width 280 height 15
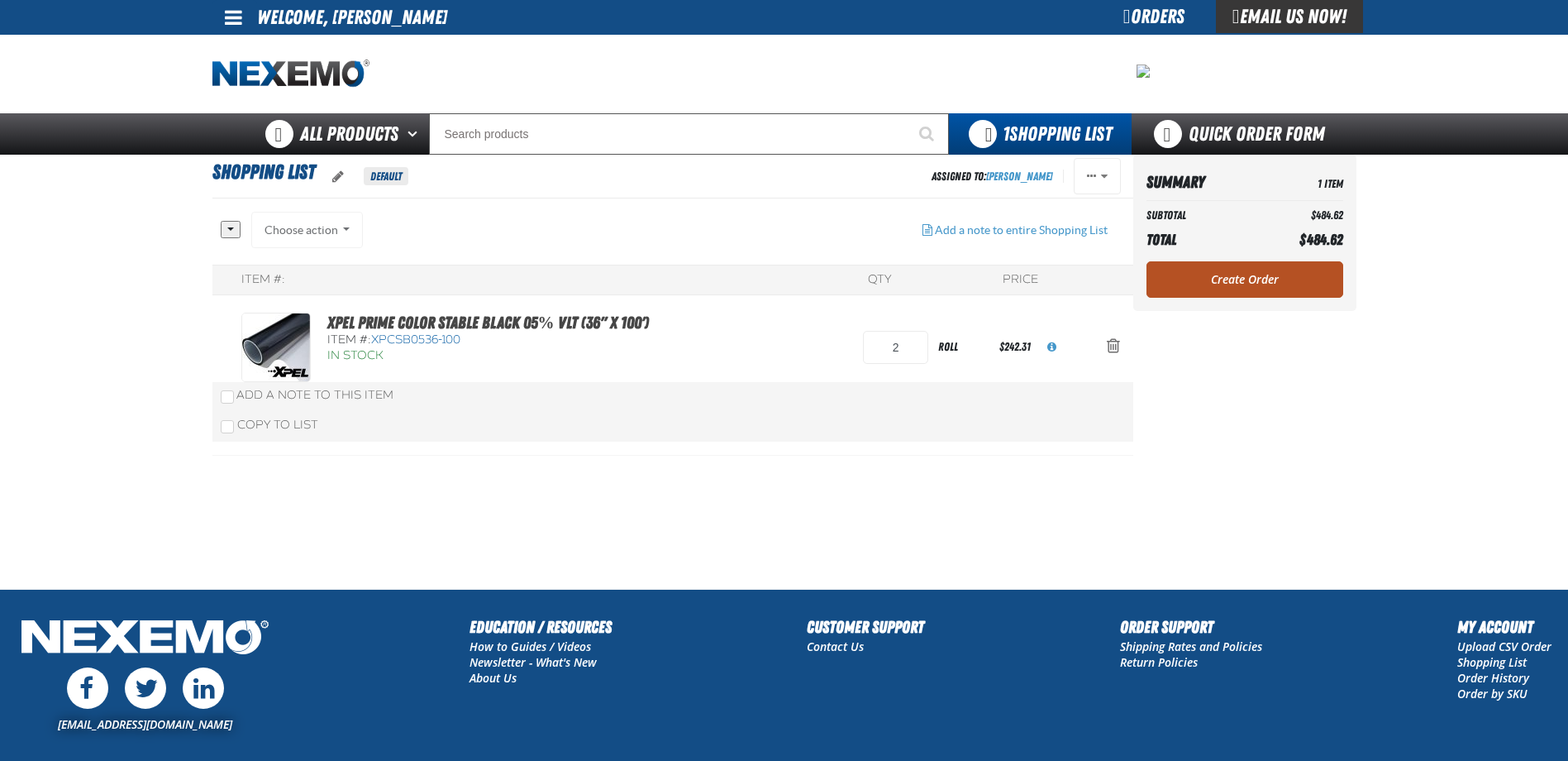
click at [1241, 272] on link "Create Order" at bounding box center [1245, 279] width 197 height 36
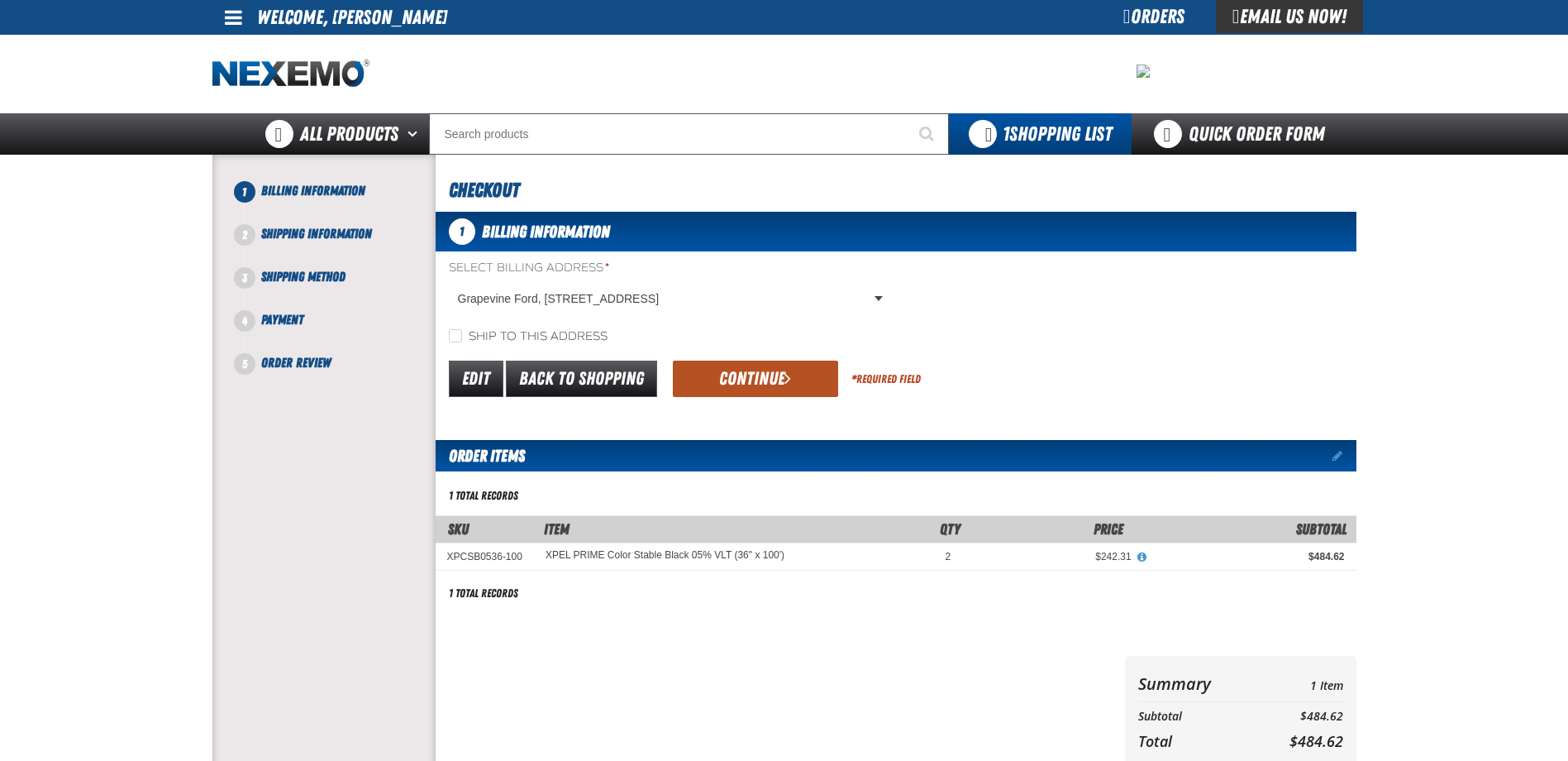
click at [785, 373] on span "submit" at bounding box center [788, 378] width 7 height 19
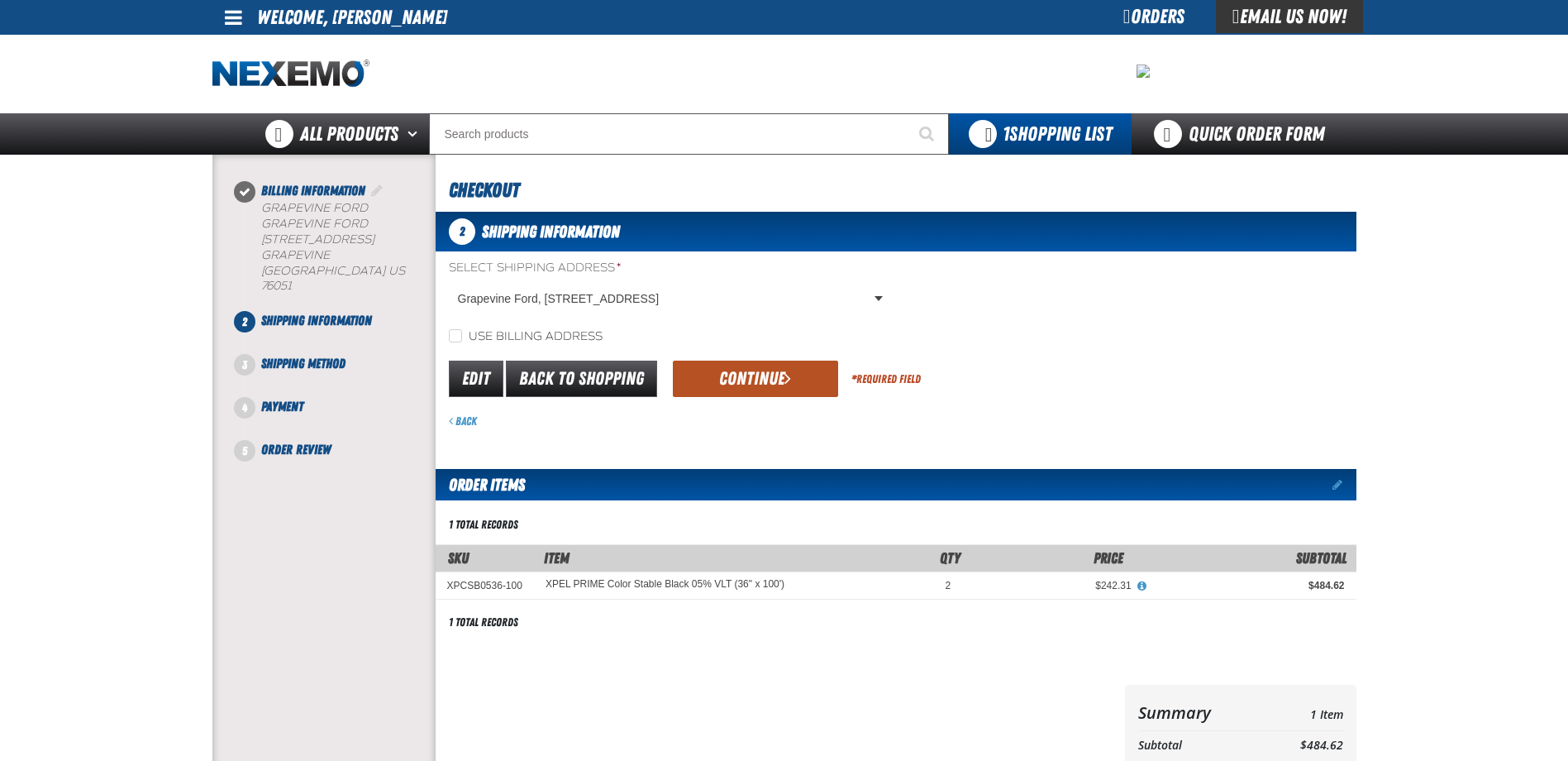
click at [777, 373] on button "Continue" at bounding box center [755, 378] width 165 height 36
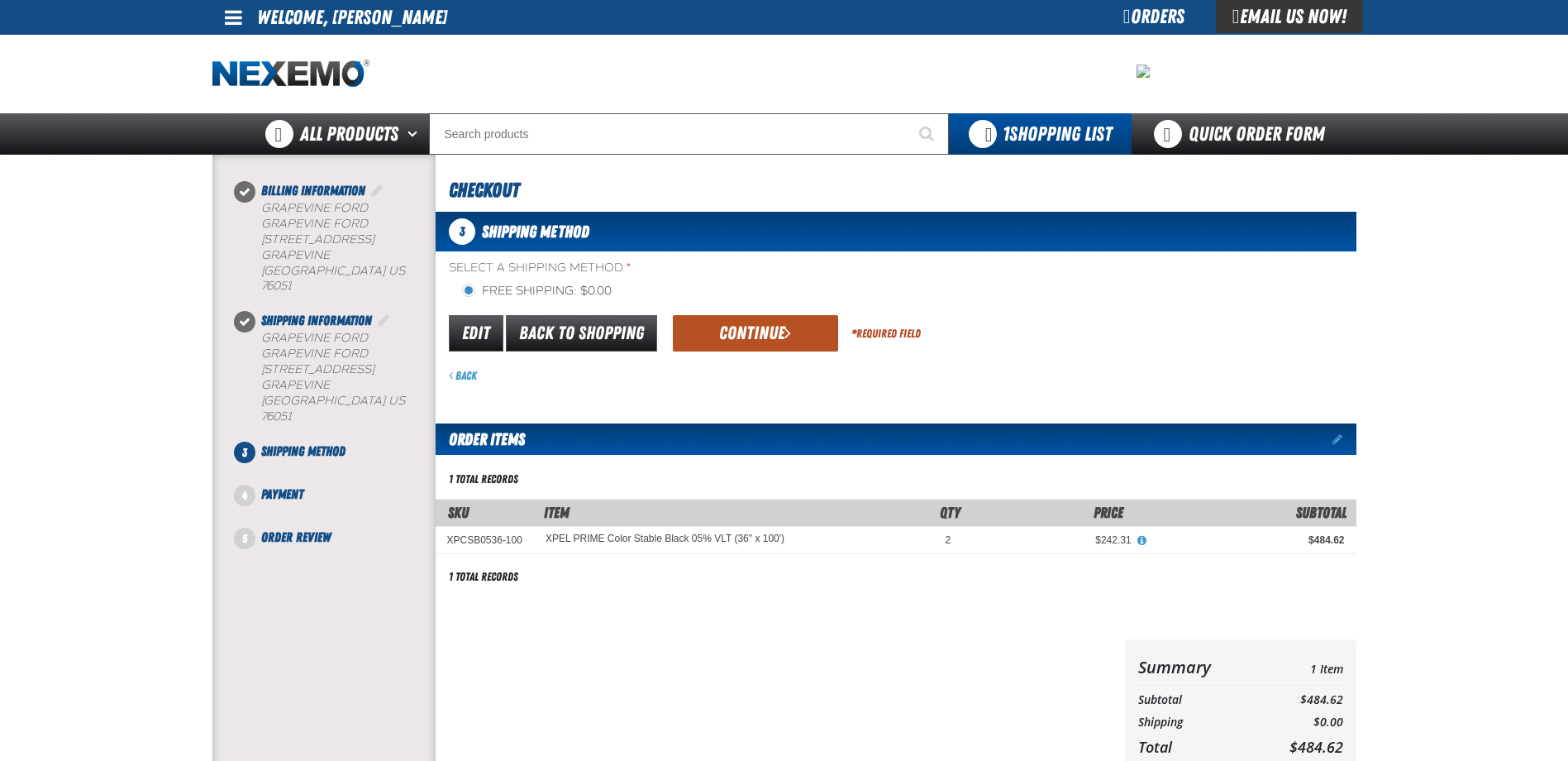
click at [771, 325] on button "Continue" at bounding box center [755, 333] width 165 height 36
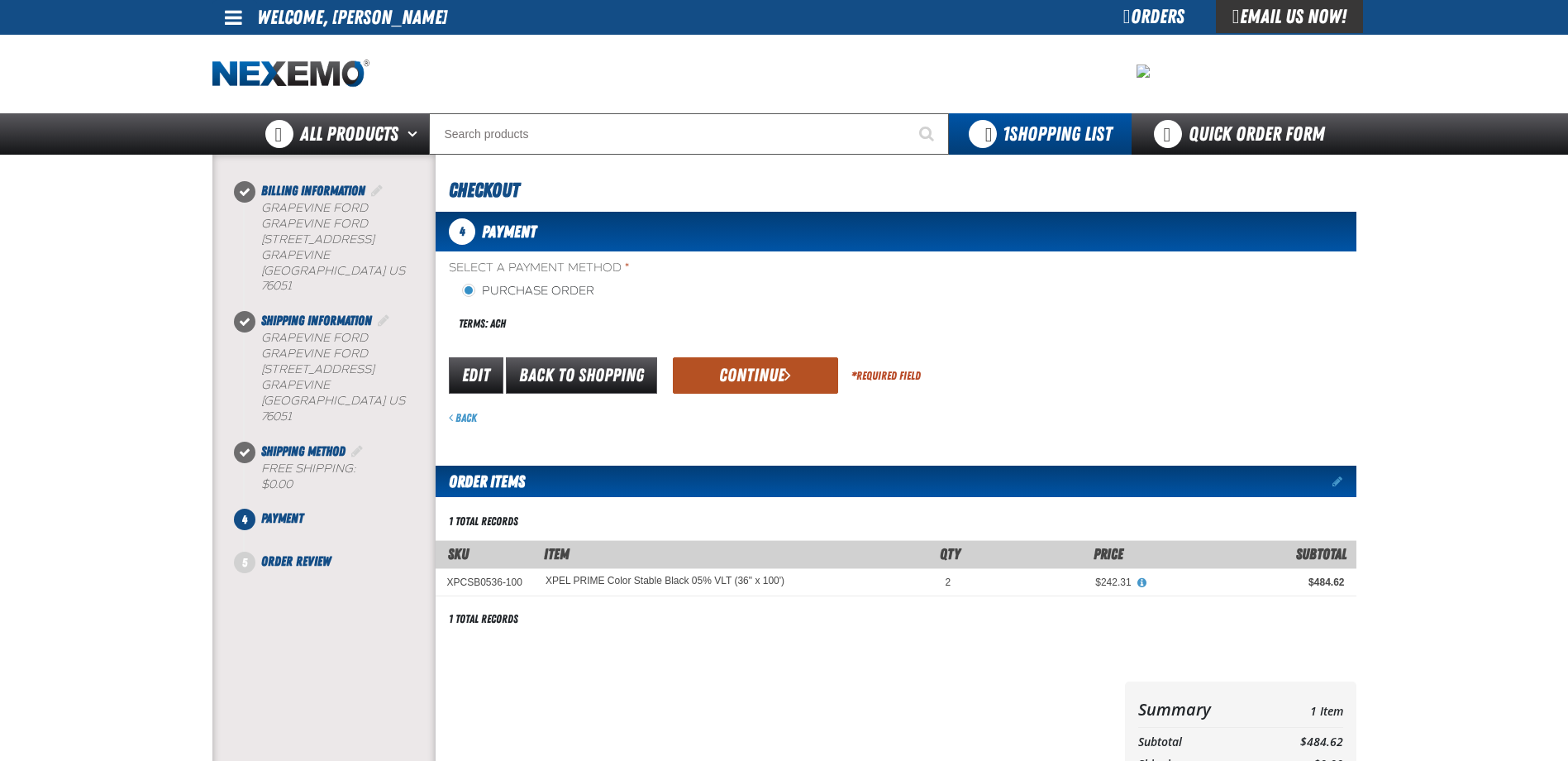
click at [756, 372] on button "Continue" at bounding box center [755, 375] width 165 height 36
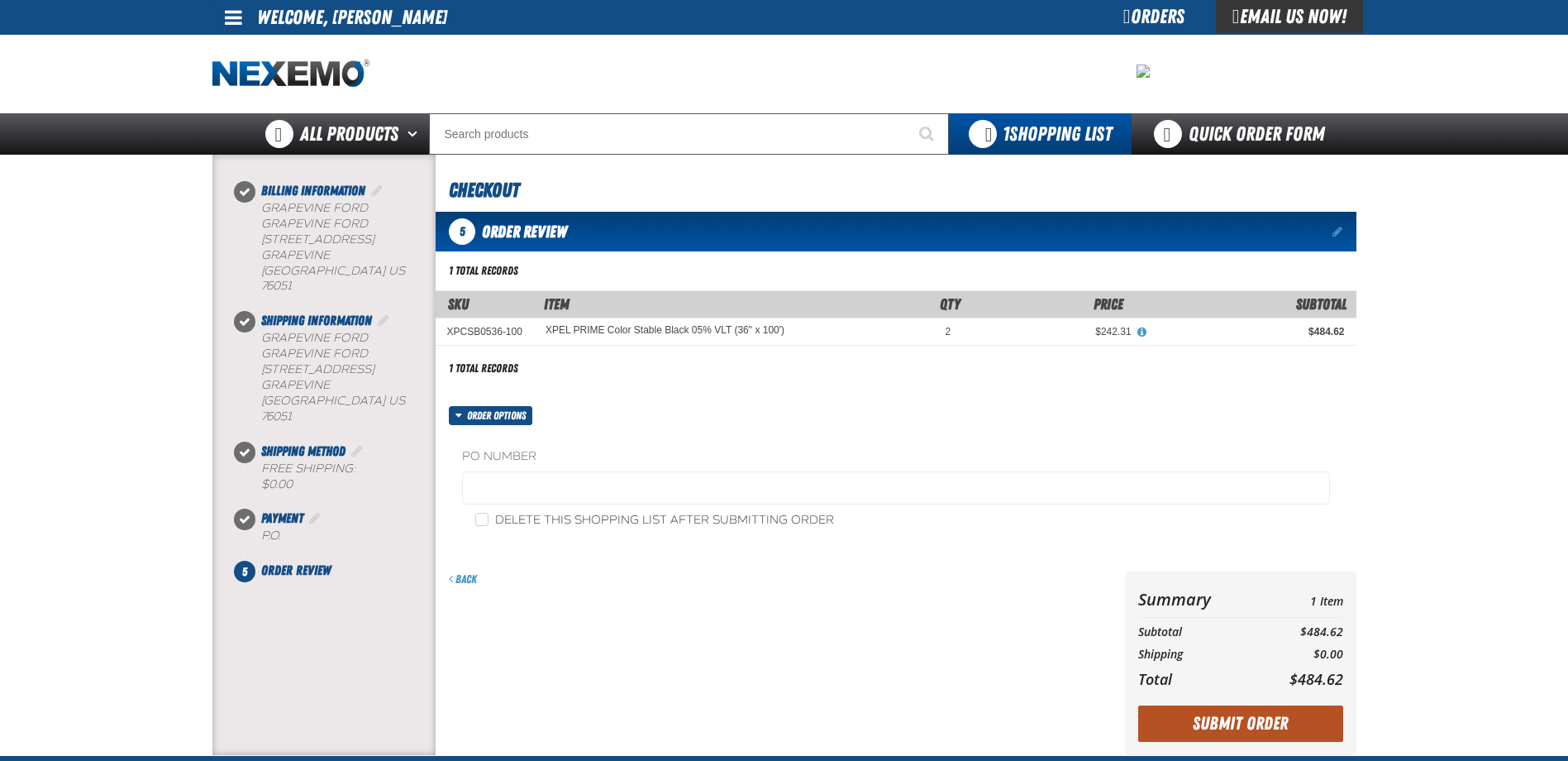
click at [1222, 722] on button "Submit Order" at bounding box center [1241, 723] width 205 height 36
